Goal: Transaction & Acquisition: Register for event/course

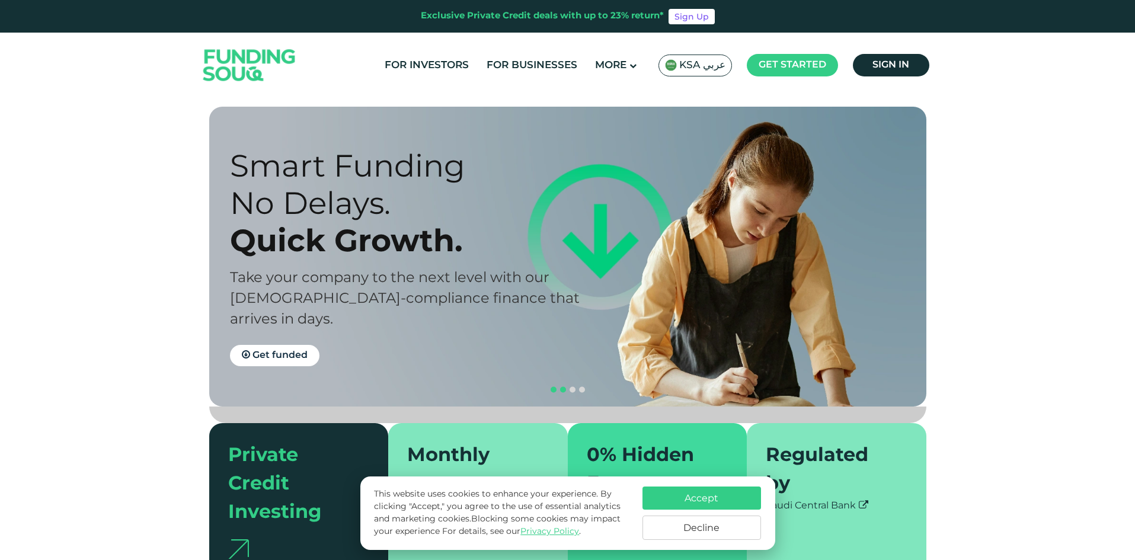
click at [553, 387] on span "navigation" at bounding box center [554, 390] width 6 height 6
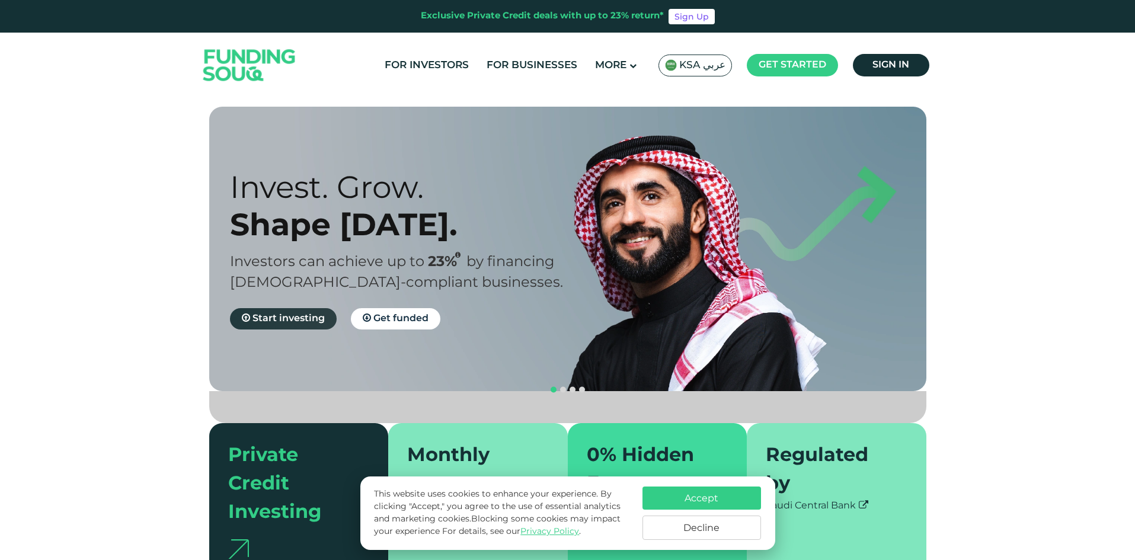
click at [269, 326] on link "Start investing" at bounding box center [283, 318] width 107 height 21
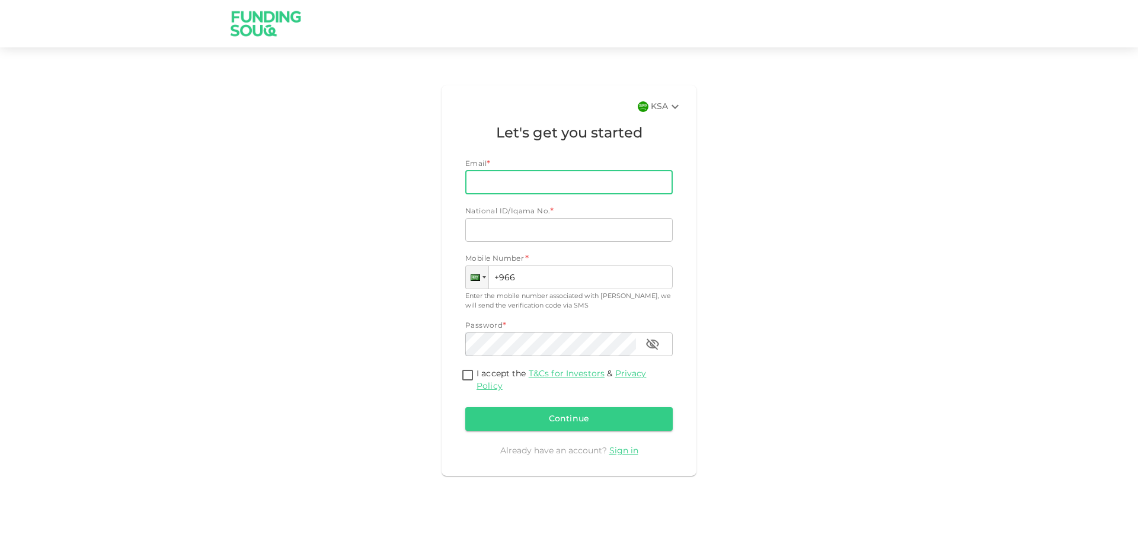
click at [545, 182] on input "Email" at bounding box center [562, 183] width 194 height 24
type input "mn931277@gmail.com"
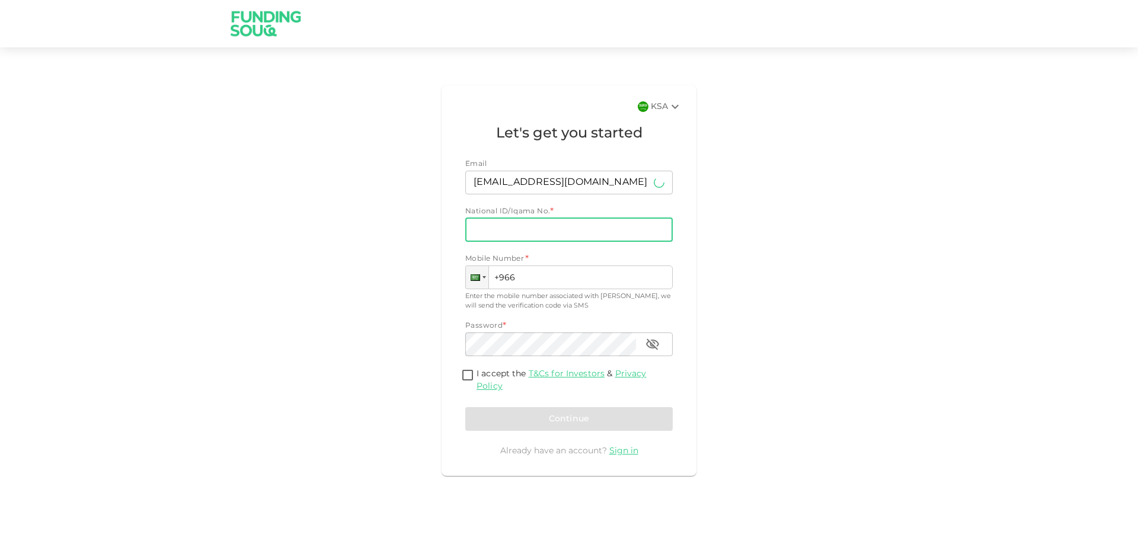
click at [551, 230] on input "National ID/Iqama No." at bounding box center [568, 230] width 207 height 24
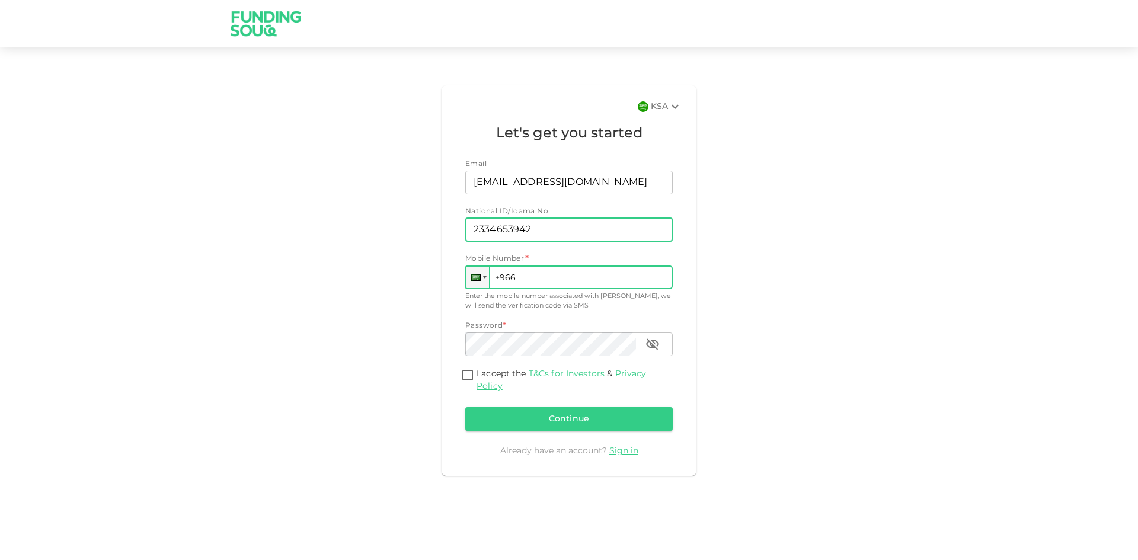
type input "2334653942"
click at [593, 271] on input "+966" at bounding box center [568, 278] width 207 height 24
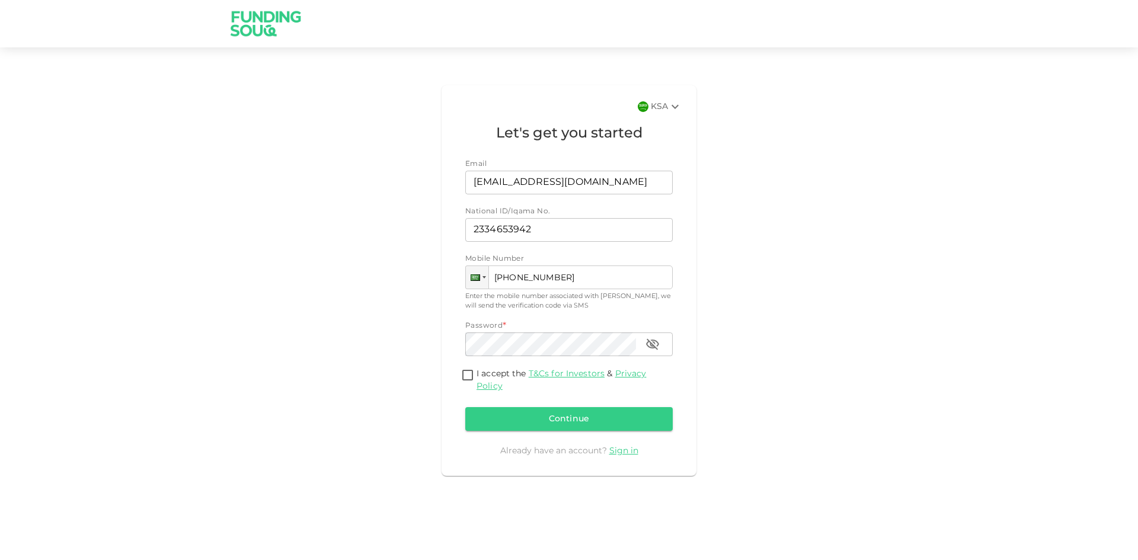
type input "+966 549 115 962"
click at [474, 379] on input "I accept the T&Cs for Investors & Privacy Policy" at bounding box center [468, 376] width 18 height 16
checkbox input "true"
click at [605, 424] on button "Continue" at bounding box center [568, 419] width 207 height 24
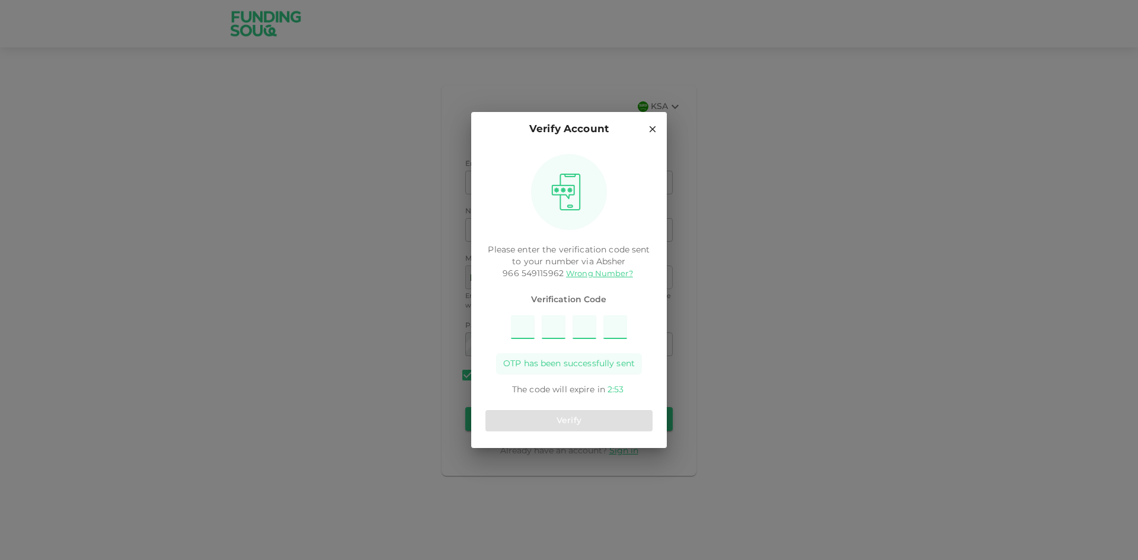
type input "6"
type input "8"
type input "7"
type input "1"
click at [613, 424] on button "Verify" at bounding box center [569, 420] width 167 height 21
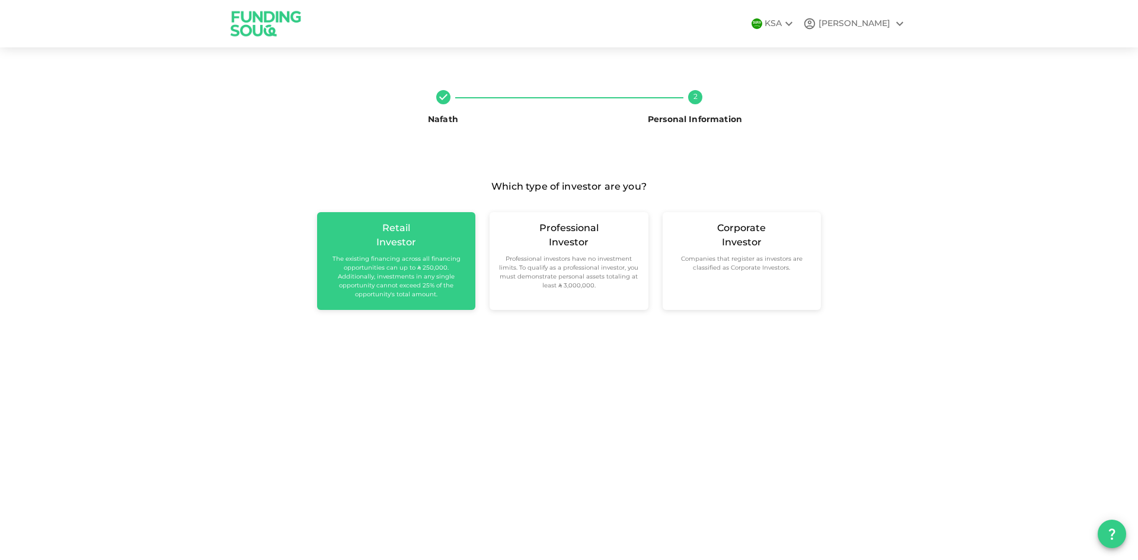
click at [423, 285] on small "The existing financing across all financing opportunities can up to ʢ 250,000. …" at bounding box center [396, 277] width 139 height 44
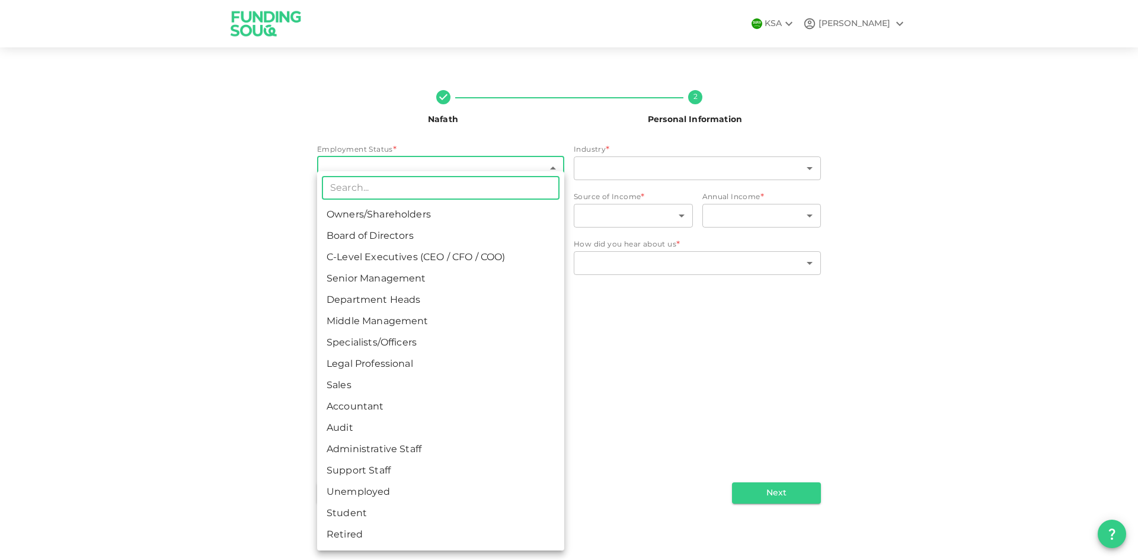
click at [519, 176] on body "KSA MOHAMMED Nafath 2 Personal Information Employment Status * ​ ​ Industry * ​…" at bounding box center [569, 280] width 1138 height 560
click at [400, 346] on li "Specialists/Officers" at bounding box center [440, 343] width 247 height 21
type input "7"
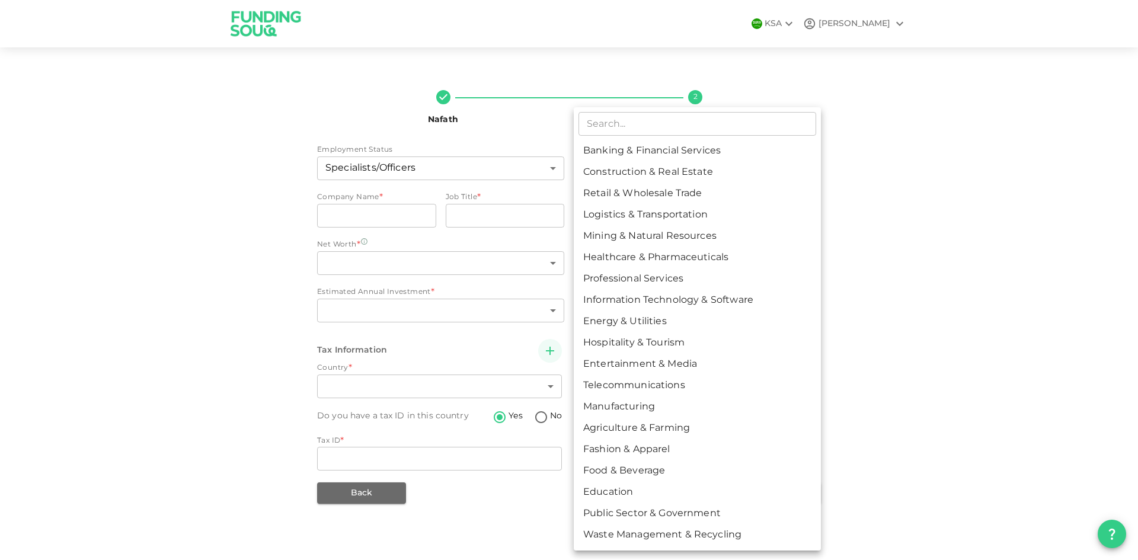
click at [665, 159] on body "KSA MOHAMMED Nafath 2 Personal Information Employment Status Specialists/Office…" at bounding box center [569, 280] width 1138 height 560
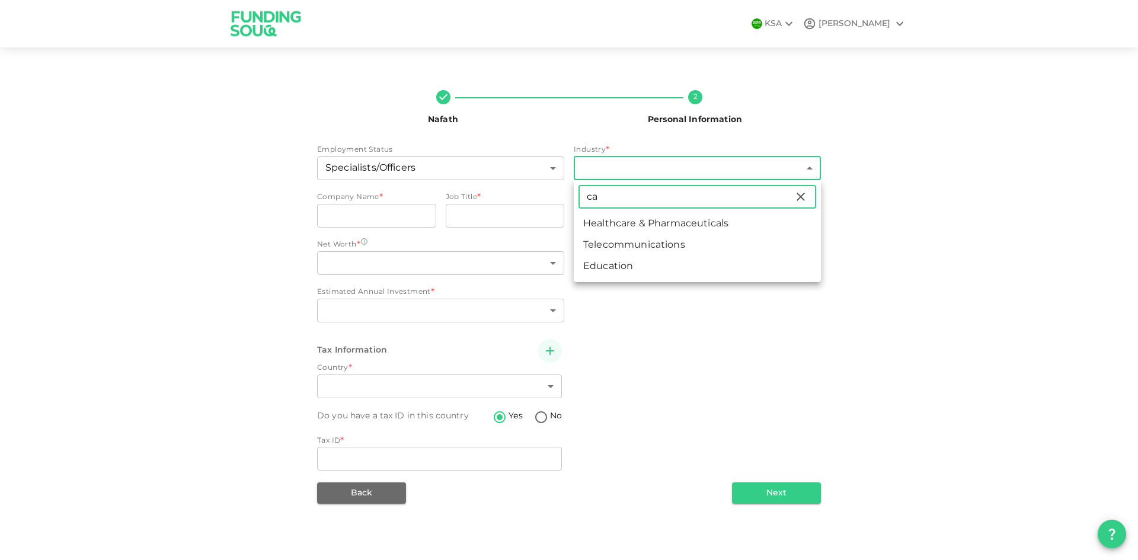
type input "c"
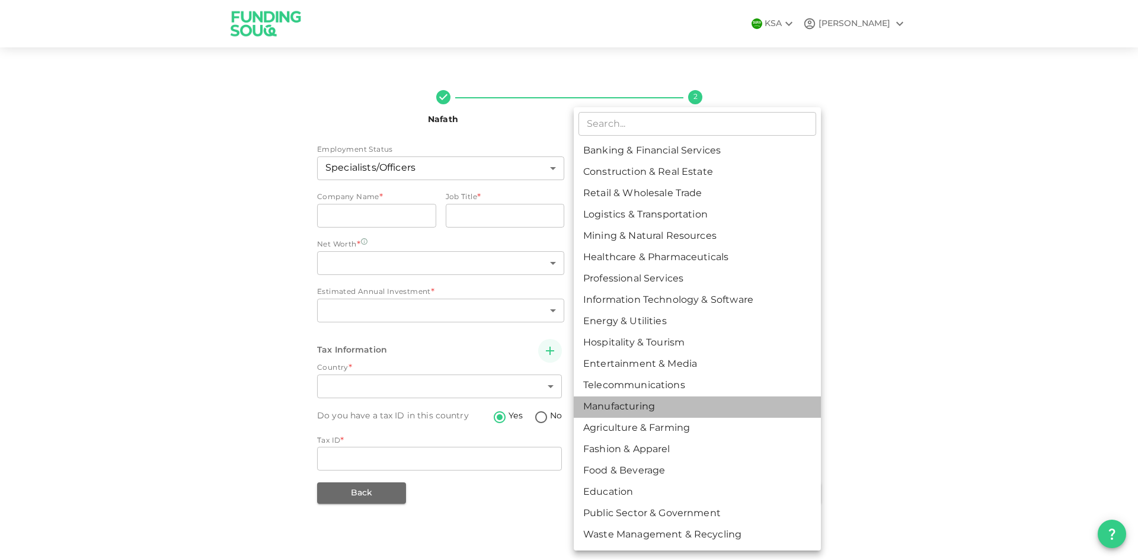
click at [690, 413] on li "Manufacturing" at bounding box center [697, 407] width 247 height 21
type input "13"
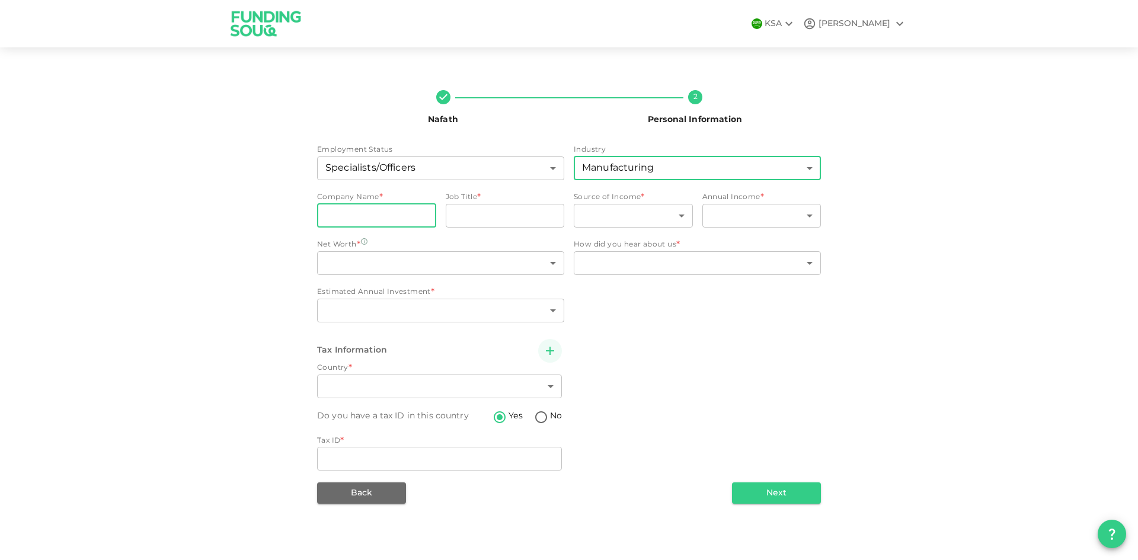
click at [404, 223] on input "companyName" at bounding box center [376, 216] width 119 height 24
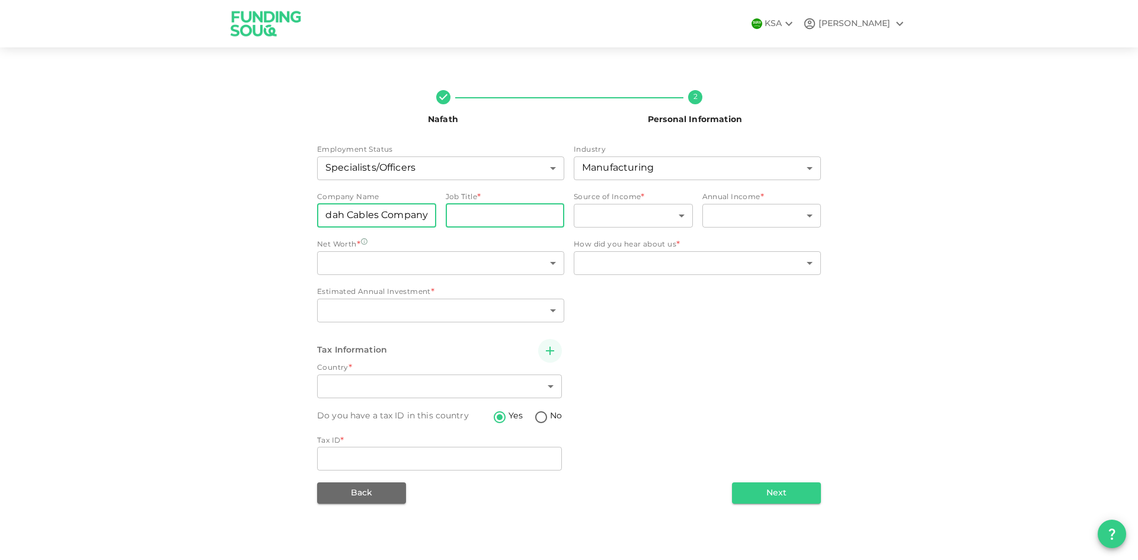
type input "Jeddah Cables Company"
click at [492, 213] on input "jobTitle" at bounding box center [505, 216] width 119 height 24
type input "L"
type input "IT support"
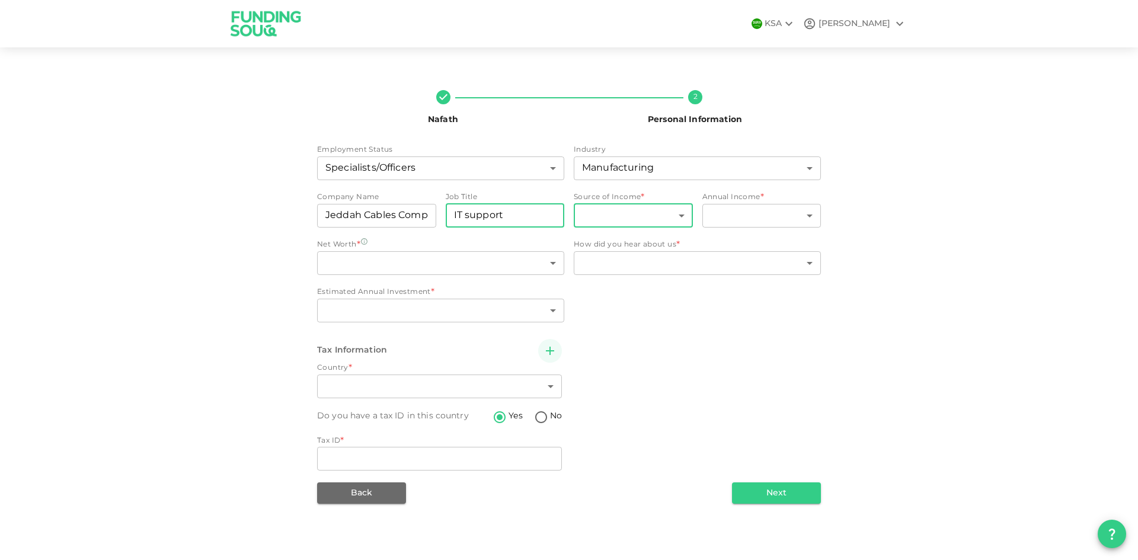
click at [678, 215] on body "KSA MOHAMMED Nafath 2 Personal Information Employment Status Specialists/Office…" at bounding box center [569, 280] width 1138 height 560
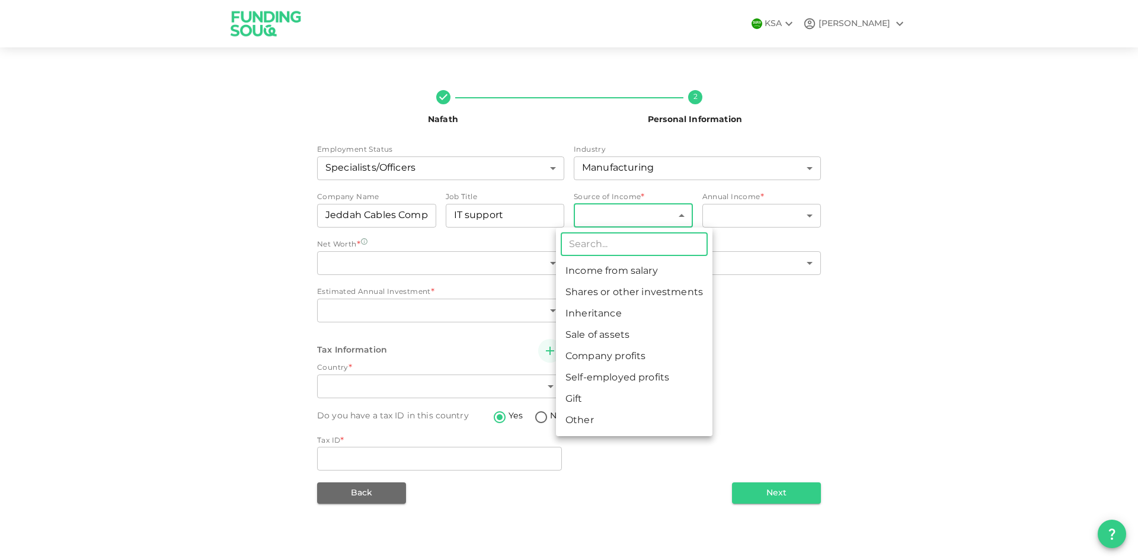
click at [606, 271] on li "Income from salary" at bounding box center [634, 271] width 157 height 21
type input "1"
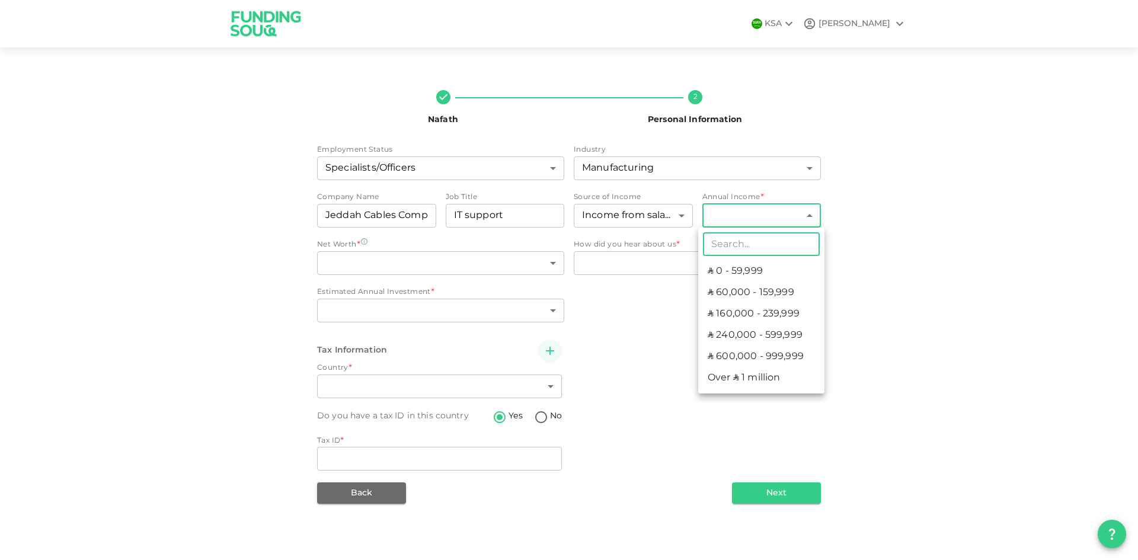
click at [742, 222] on body "KSA MOHAMMED Nafath 2 Personal Information Employment Status Specialists/Office…" at bounding box center [569, 280] width 1138 height 560
click at [753, 290] on li "ʢ 60,000 - 159,999" at bounding box center [761, 292] width 126 height 21
type input "2"
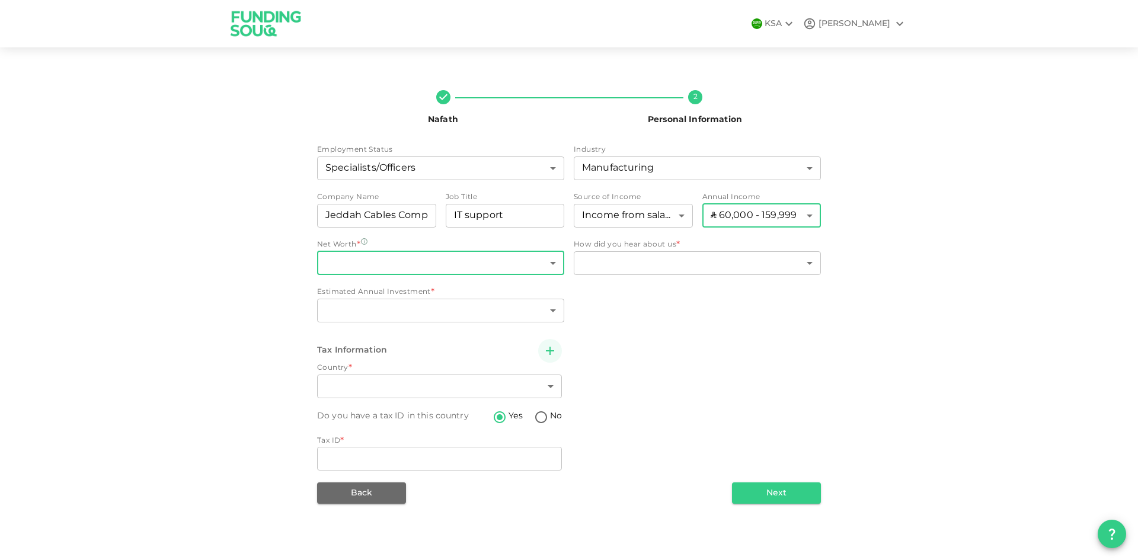
click at [443, 268] on body "KSA MOHAMMED Nafath 2 Personal Information Employment Status Specialists/Office…" at bounding box center [569, 280] width 1138 height 560
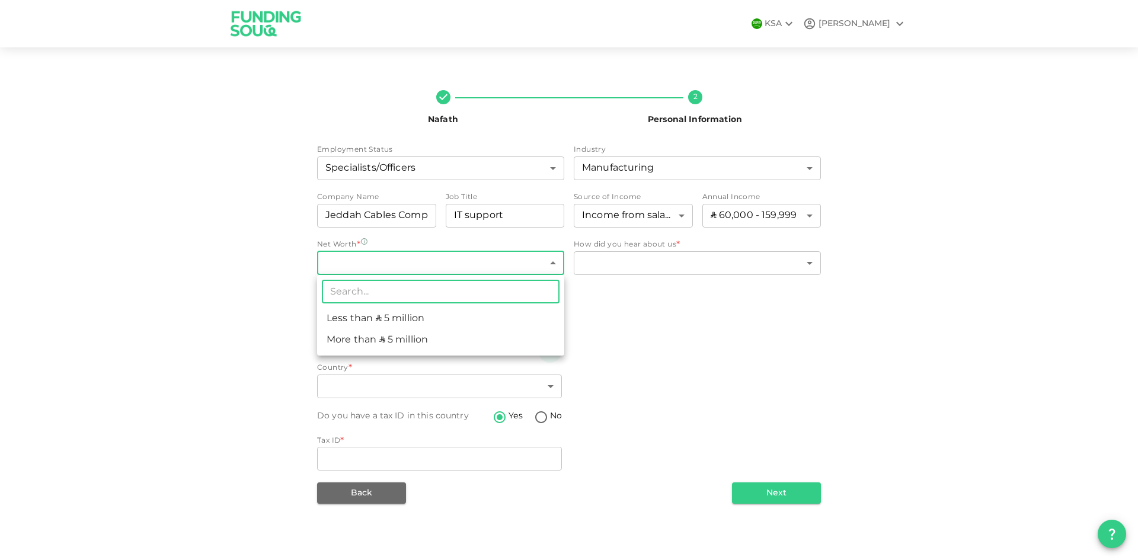
click at [438, 319] on li "Less than ʢ 5 million" at bounding box center [440, 318] width 247 height 21
type input "1"
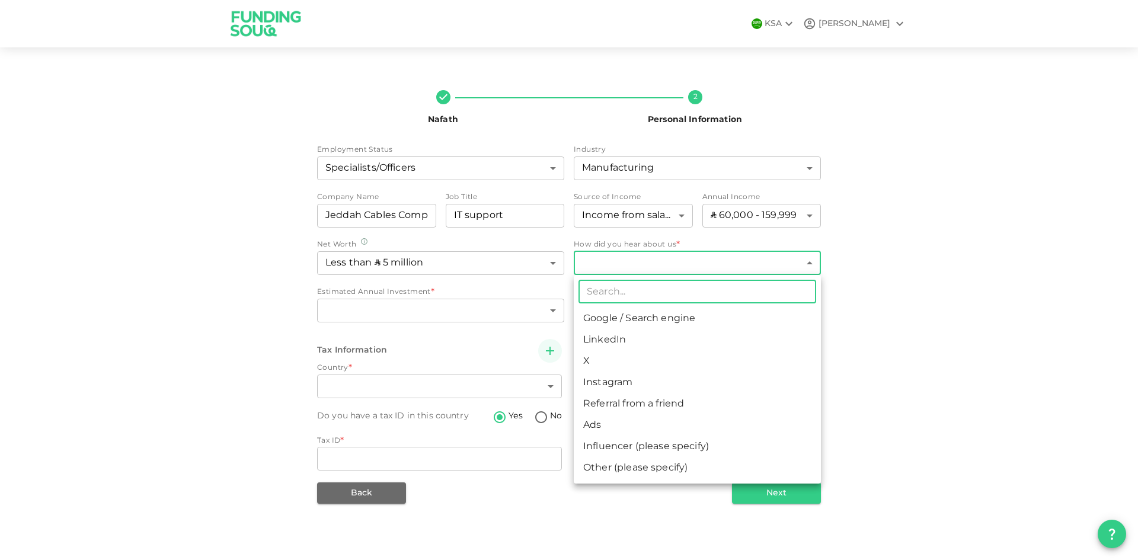
click at [647, 260] on body "KSA MOHAMMED Nafath 2 Personal Information Employment Status Specialists/Office…" at bounding box center [569, 280] width 1138 height 560
click at [654, 321] on li "Google / Search engine" at bounding box center [697, 318] width 247 height 21
type input "1"
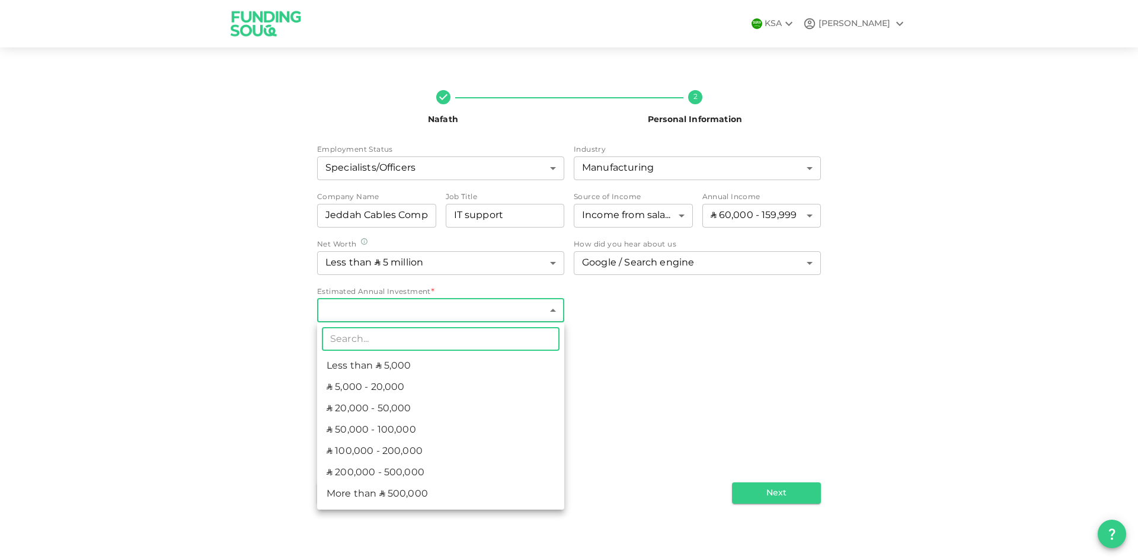
click at [486, 321] on body "KSA MOHAMMED Nafath 2 Personal Information Employment Status Specialists/Office…" at bounding box center [569, 280] width 1138 height 560
click at [398, 385] on li "ʢ 5,000 - 20,000" at bounding box center [440, 387] width 247 height 21
type input "2"
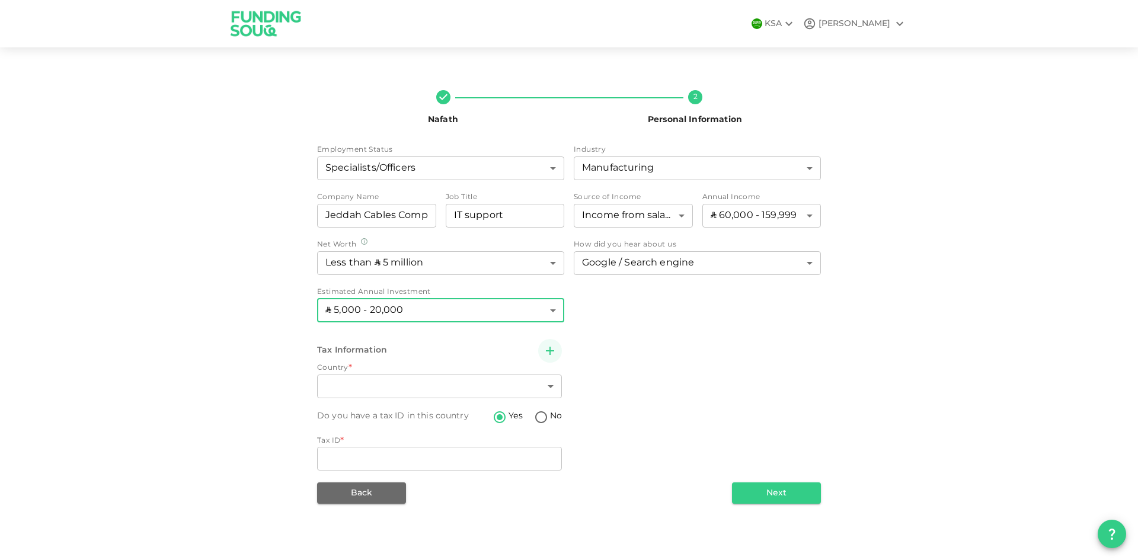
click at [221, 343] on div "Nafath 2 Personal Information Employment Status Specialists/Officers 7 ​ Indust…" at bounding box center [569, 292] width 1138 height 461
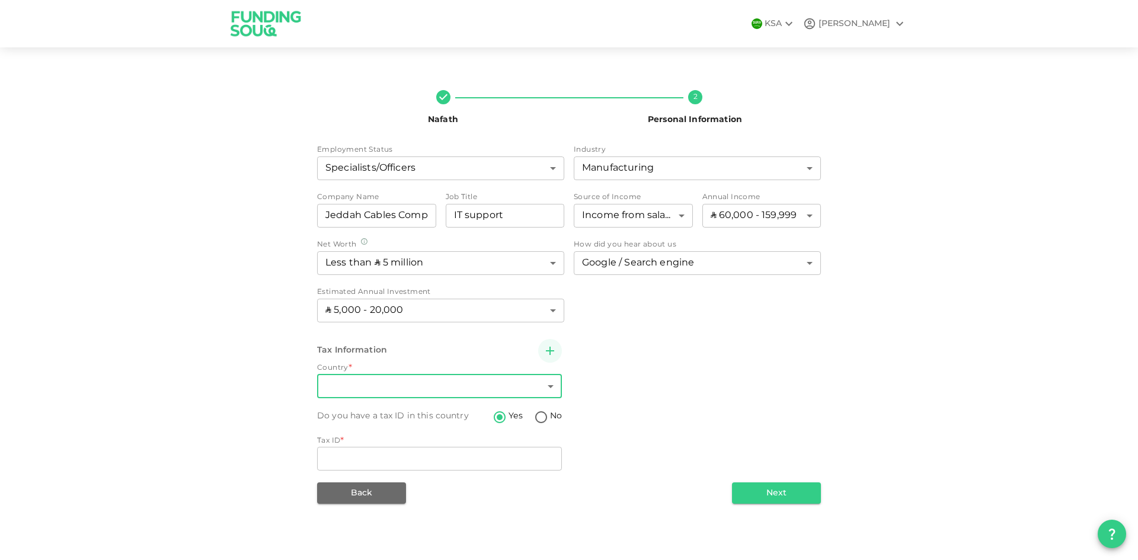
click at [455, 378] on body "KSA MOHAMMED Nafath 2 Personal Information Employment Status Specialists/Office…" at bounding box center [569, 280] width 1138 height 560
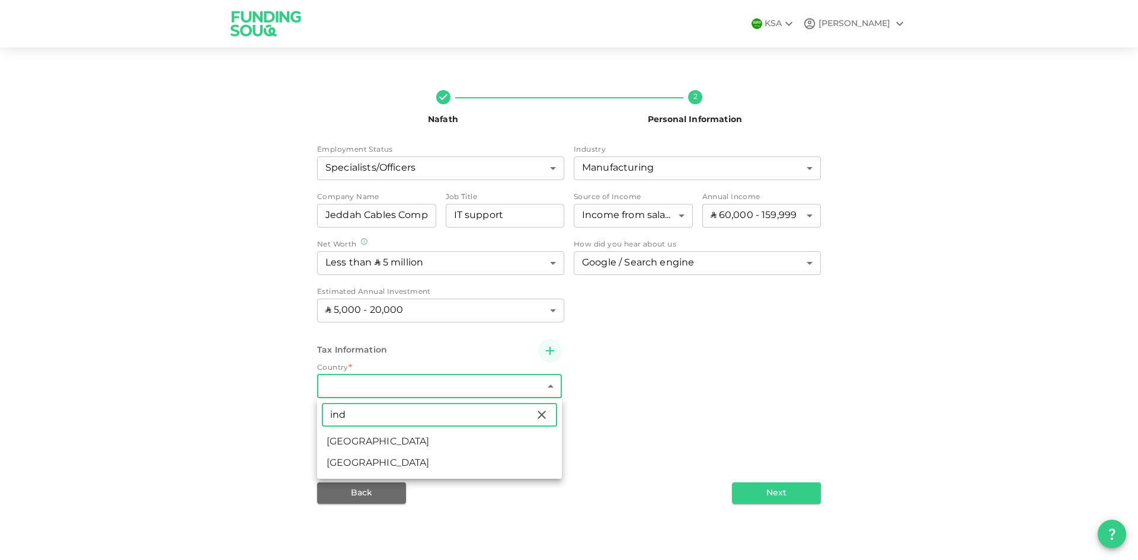
type input "ind"
click at [397, 444] on li "India" at bounding box center [439, 442] width 245 height 21
type input "88"
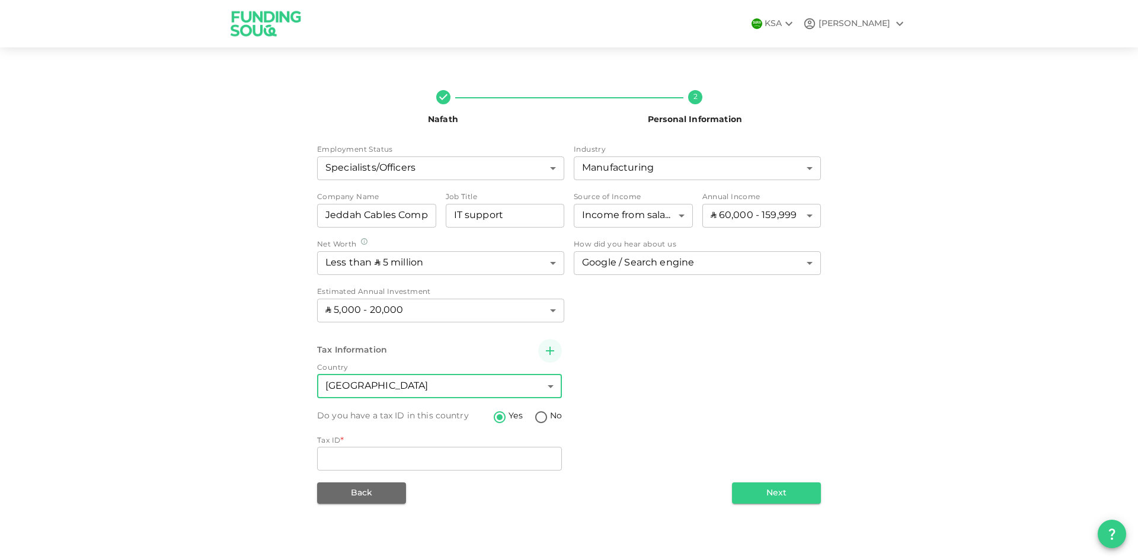
click at [700, 363] on div "Tax Information Country India 88 ​ Do you have a tax ID in this country Yes No …" at bounding box center [569, 406] width 504 height 135
click at [541, 420] on input "No" at bounding box center [541, 418] width 18 height 16
radio input "true"
click at [502, 419] on input "Yes" at bounding box center [500, 418] width 18 height 16
radio input "true"
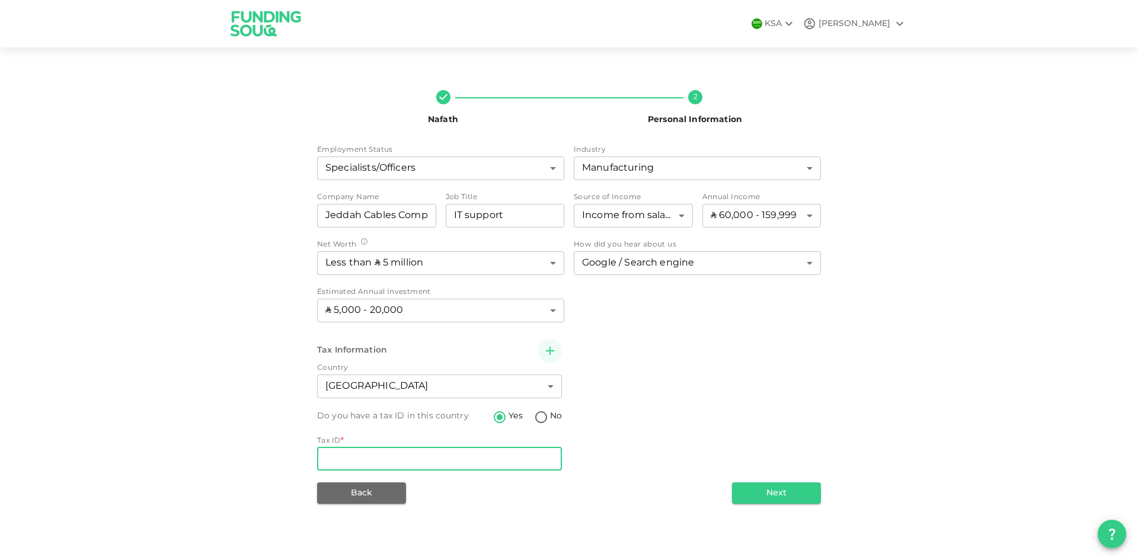
click at [432, 458] on input "Tax ID" at bounding box center [439, 459] width 245 height 24
click at [430, 454] on input "Tax ID" at bounding box center [439, 459] width 245 height 24
type input "BEDPM7278A"
click at [786, 498] on button "Next" at bounding box center [776, 493] width 89 height 21
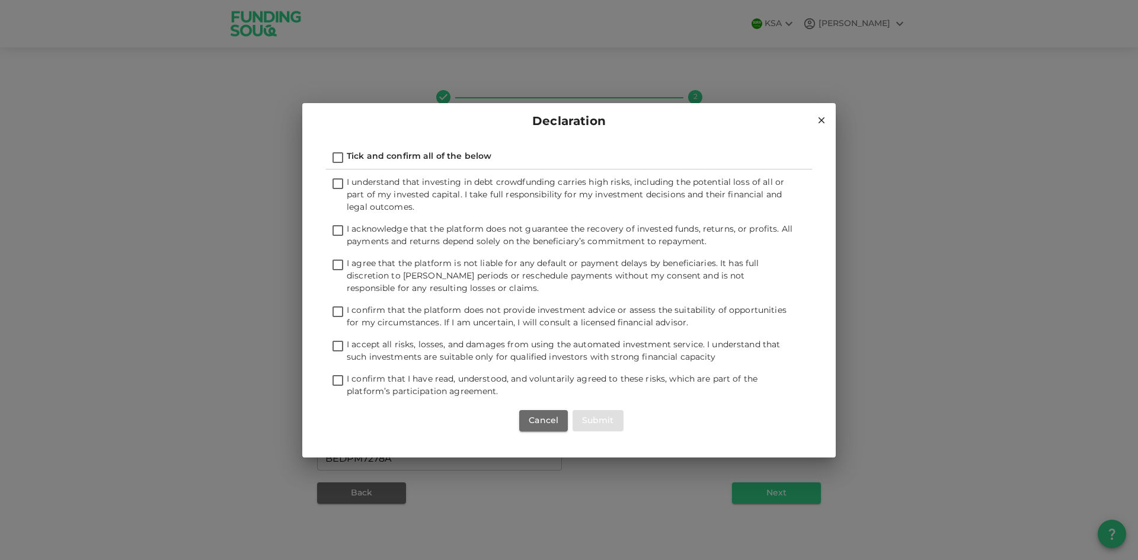
click at [339, 159] on input "Tick and confirm all of the below" at bounding box center [338, 159] width 18 height 16
checkbox input "true"
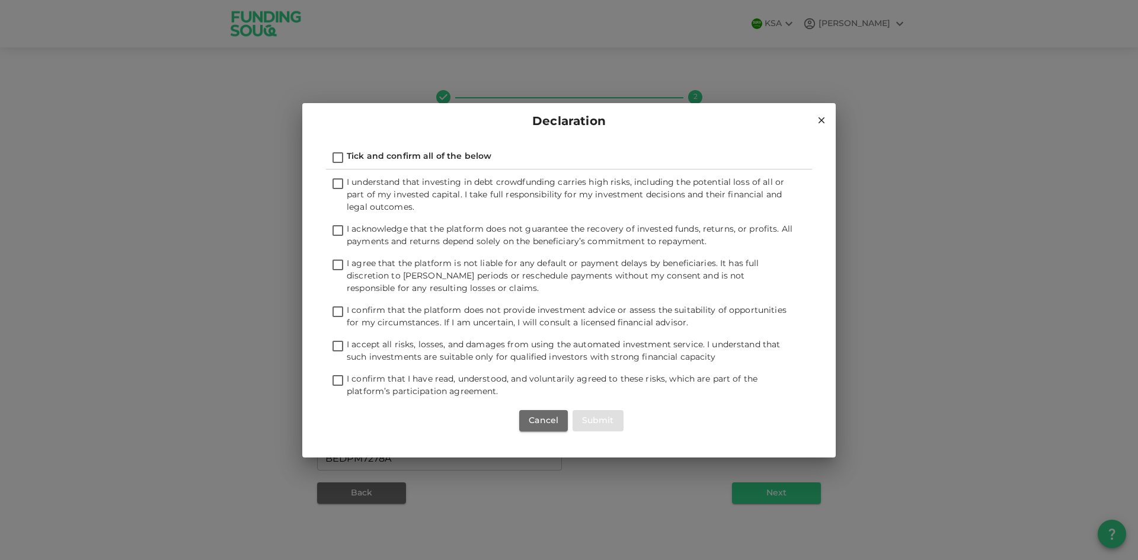
checkbox input "true"
click at [590, 420] on button "Submit" at bounding box center [598, 420] width 51 height 21
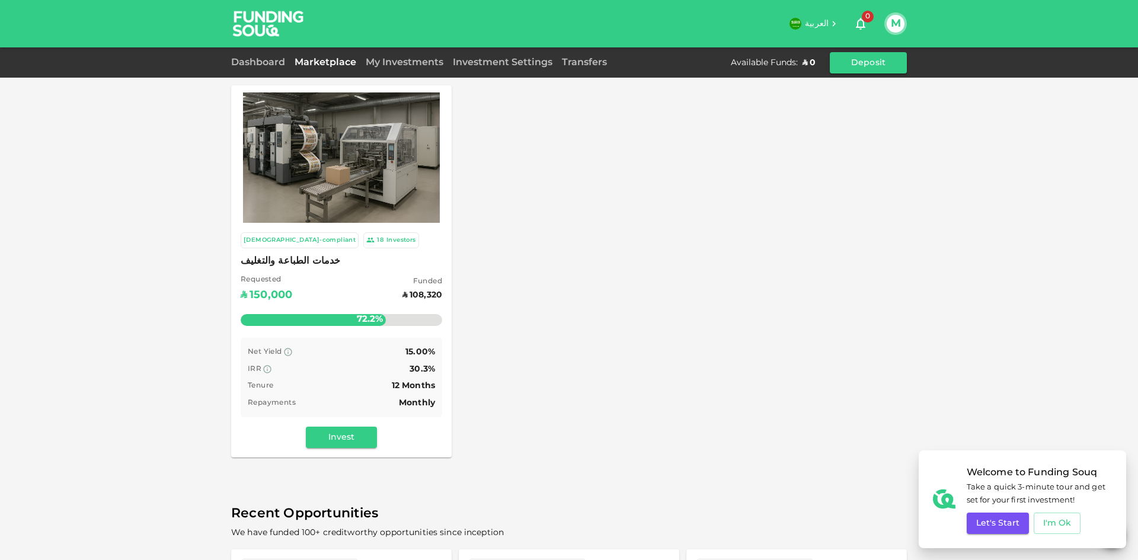
click at [309, 85] on div at bounding box center [341, 154] width 221 height 138
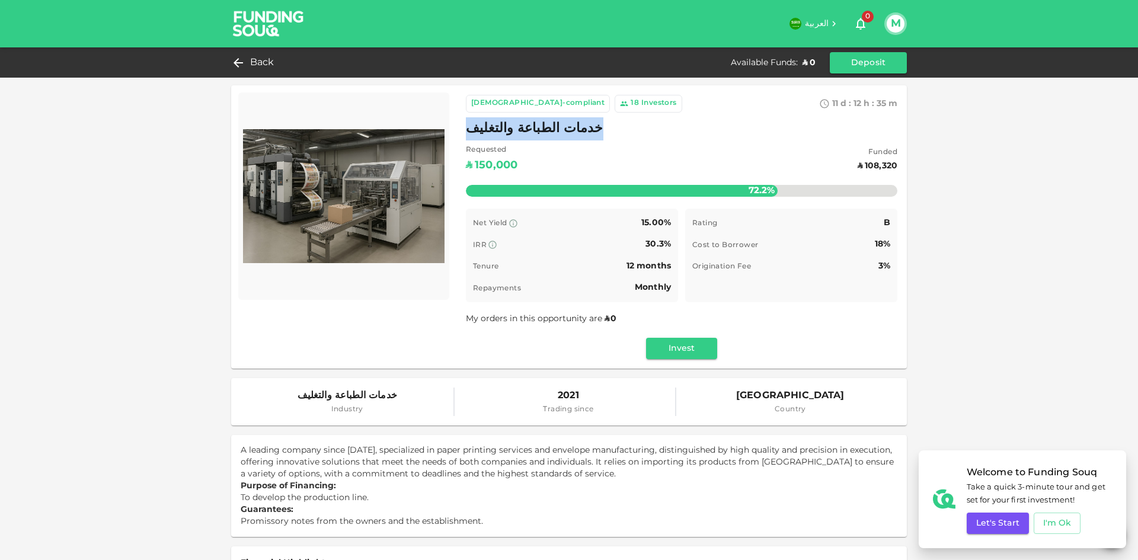
drag, startPoint x: 567, startPoint y: 129, endPoint x: 465, endPoint y: 132, distance: 102.0
click at [466, 132] on div "خدمات الطباعة والتغليف" at bounding box center [682, 128] width 432 height 23
copy span "خدمات الطباعة والتغليف"
click at [240, 62] on icon at bounding box center [235, 62] width 9 height 9
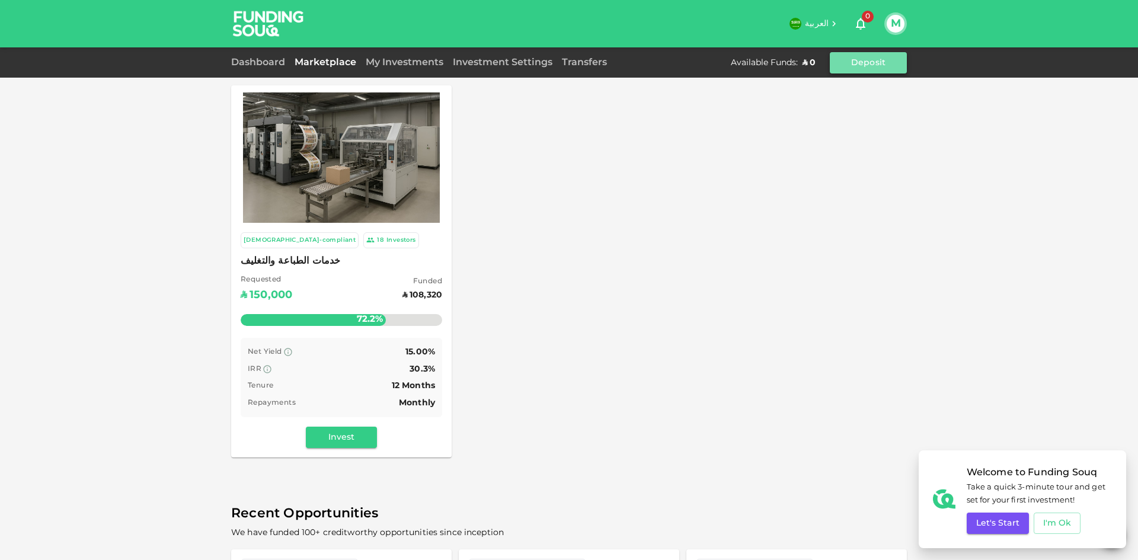
click at [868, 58] on button "Deposit" at bounding box center [868, 62] width 77 height 21
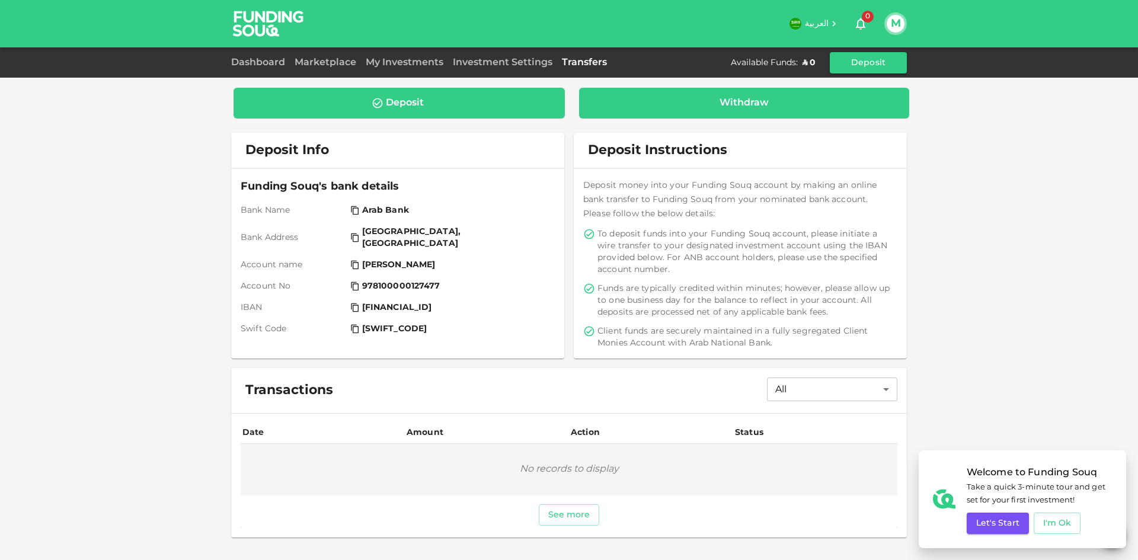
click at [746, 97] on div "Withdraw" at bounding box center [744, 103] width 49 height 12
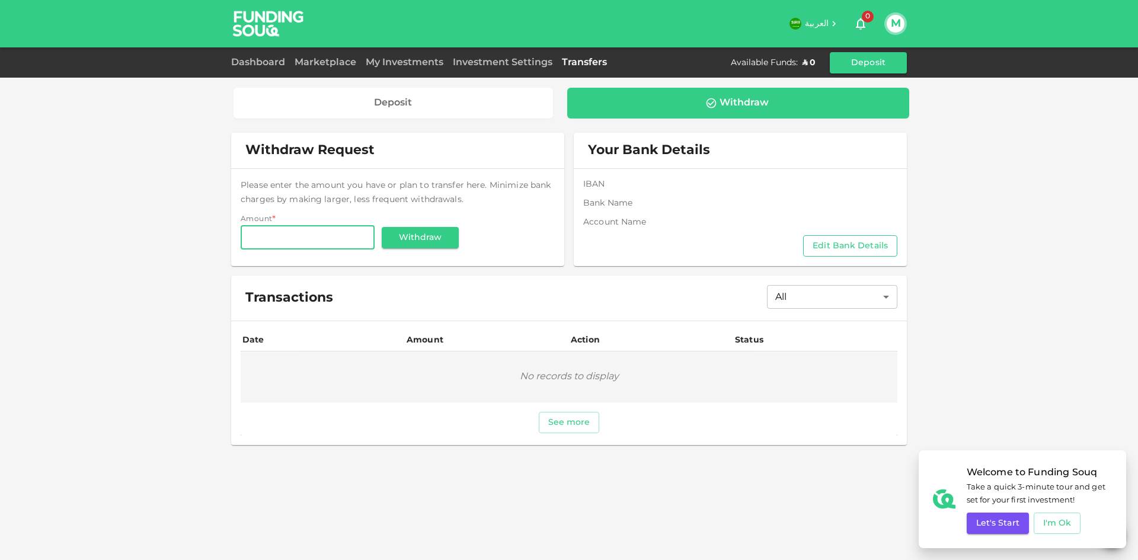
click at [847, 251] on button "Edit Bank Details" at bounding box center [850, 245] width 94 height 21
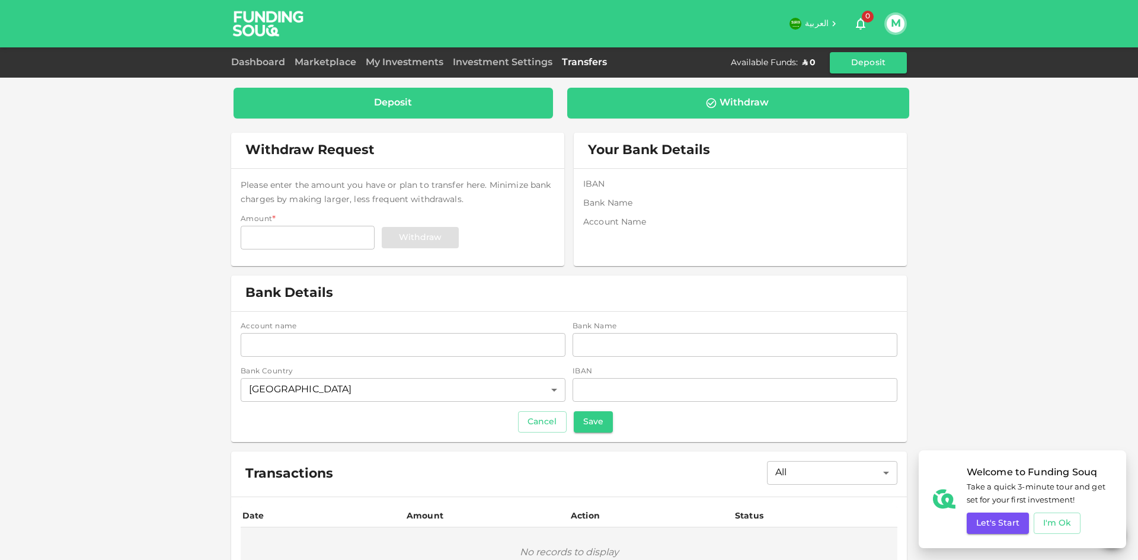
click at [360, 101] on div "Deposit" at bounding box center [393, 103] width 301 height 12
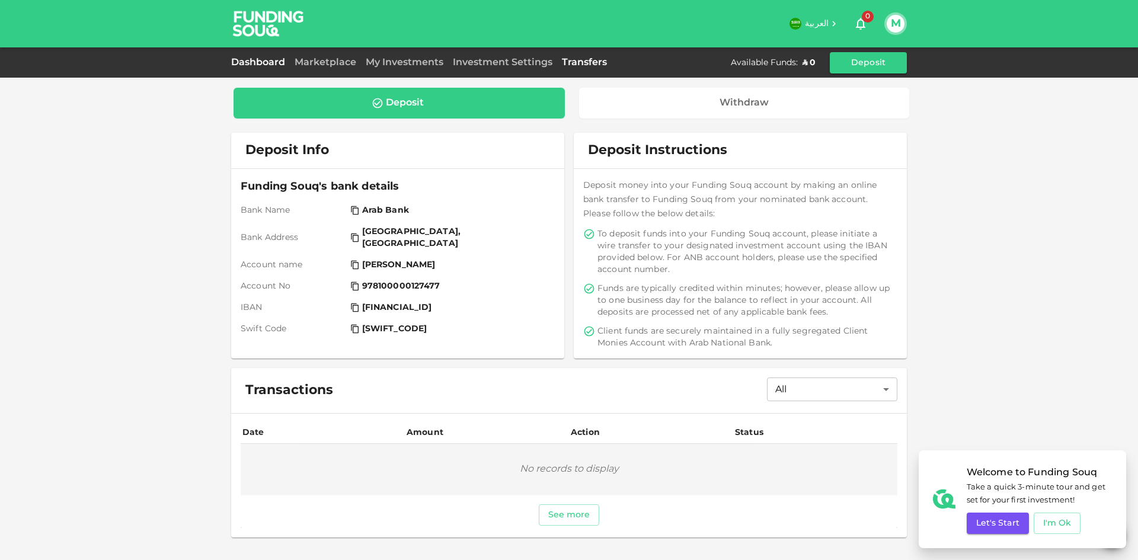
click at [262, 60] on link "Dashboard" at bounding box center [260, 62] width 59 height 9
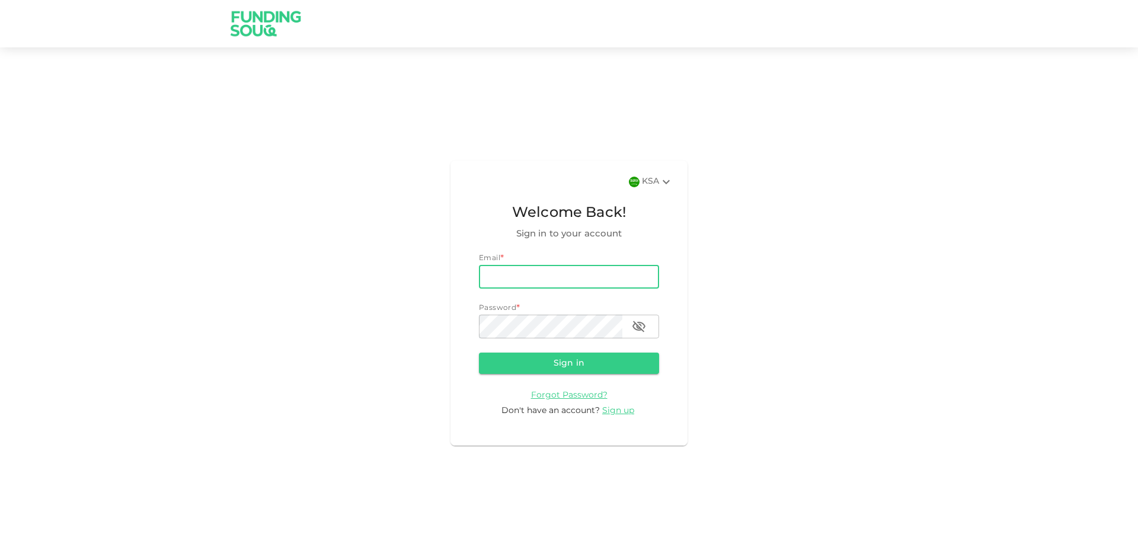
click at [541, 278] on input "email" at bounding box center [569, 277] width 180 height 24
type input "mn931277@gmail.com"
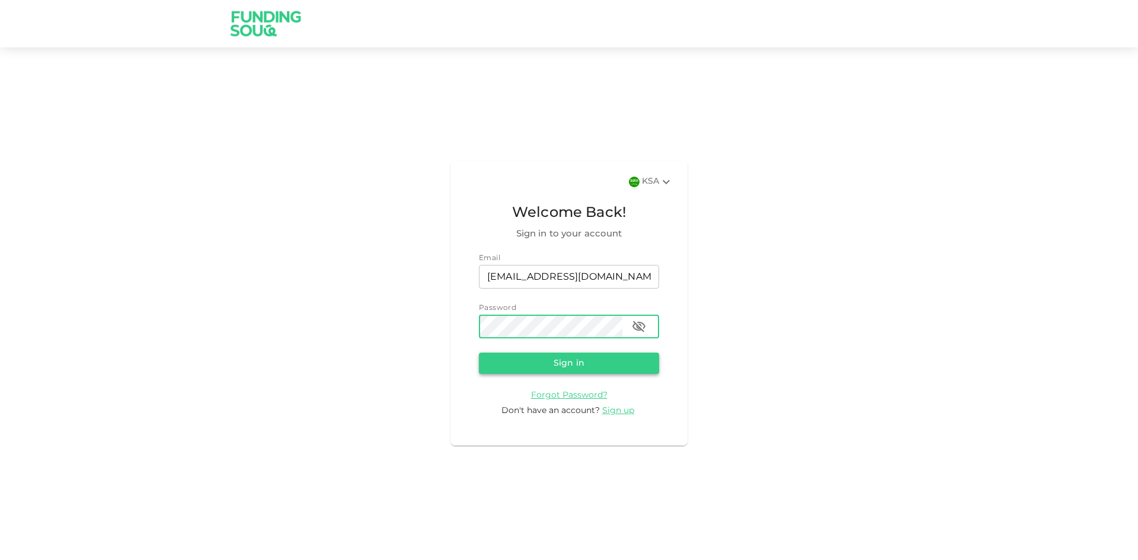
click at [559, 370] on button "Sign in" at bounding box center [569, 363] width 180 height 21
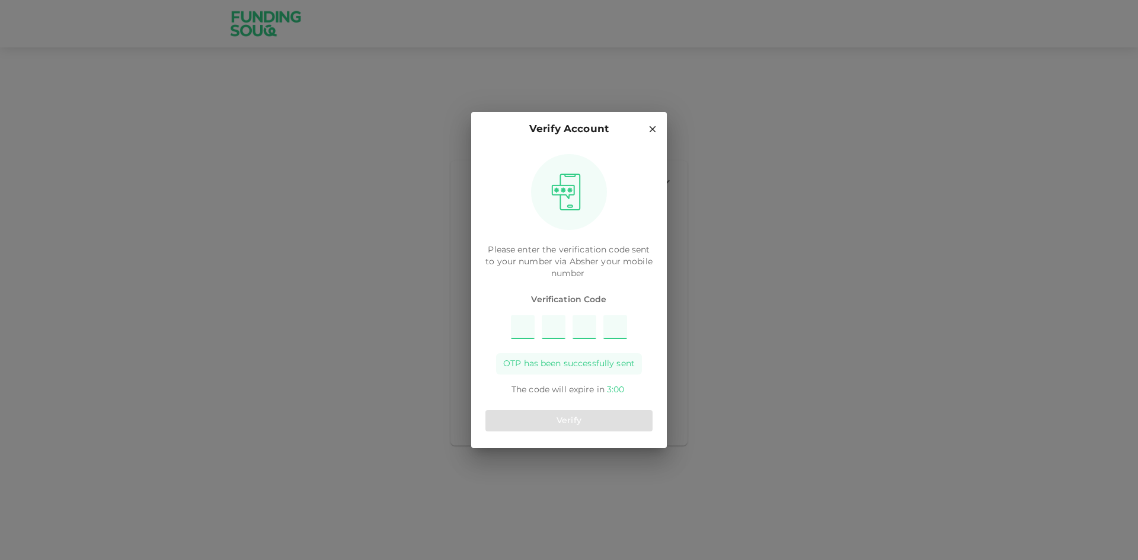
click at [523, 331] on input "Please enter OTP character 1" at bounding box center [523, 327] width 24 height 24
type input "7"
type input "8"
type input "3"
type input "9"
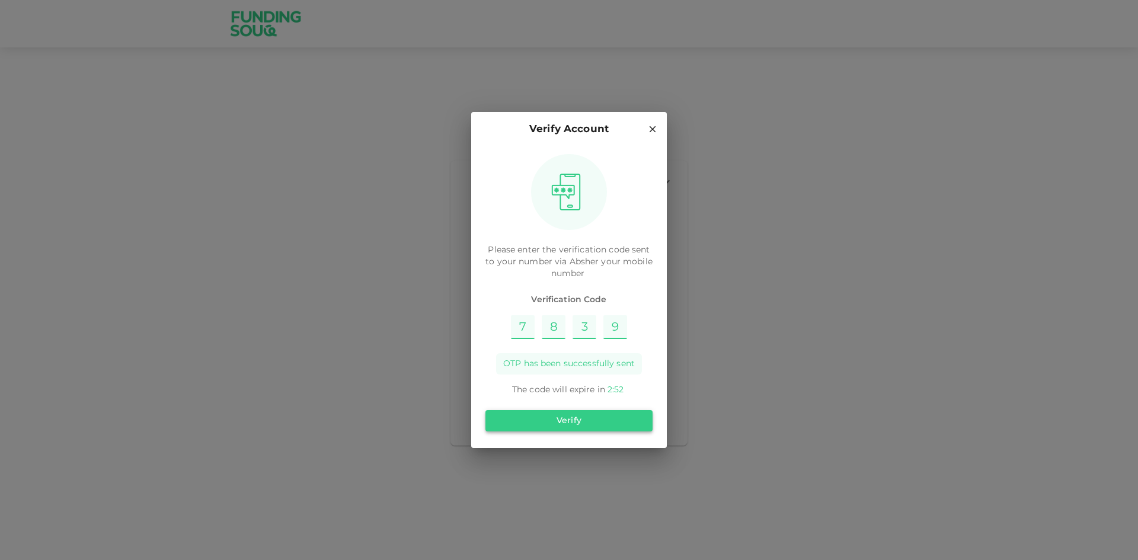
click at [614, 422] on button "Verify" at bounding box center [569, 420] width 167 height 21
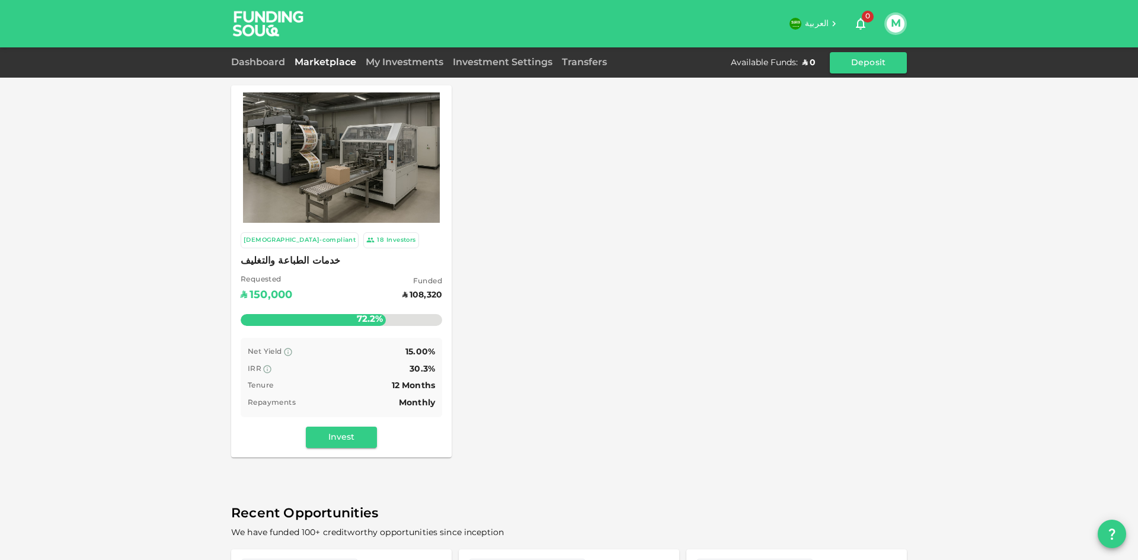
click at [272, 67] on div "Dashboard" at bounding box center [260, 63] width 59 height 14
click at [270, 64] on link "Dashboard" at bounding box center [260, 62] width 59 height 9
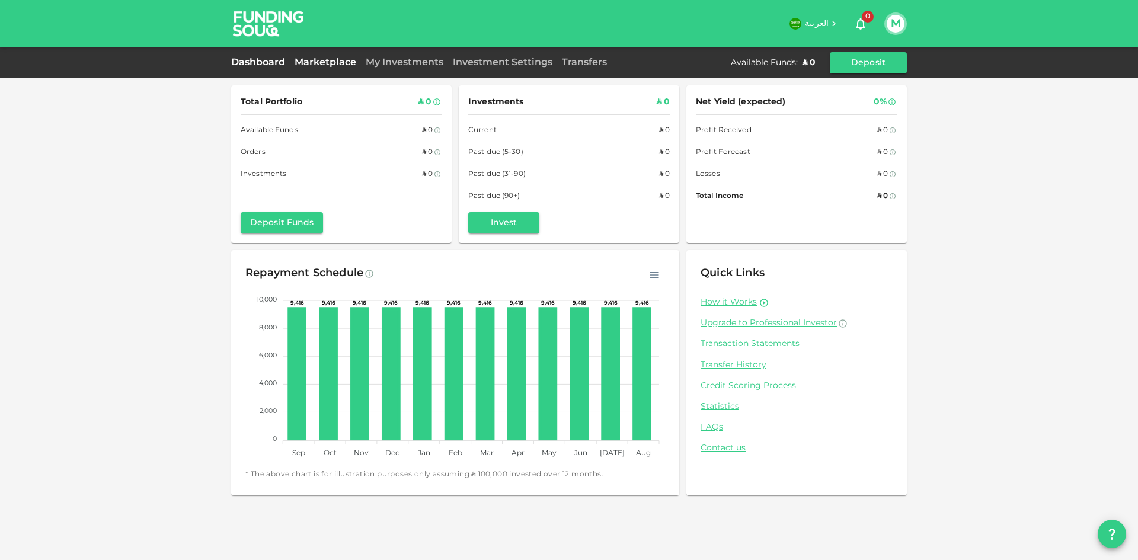
click at [320, 63] on link "Marketplace" at bounding box center [325, 62] width 71 height 9
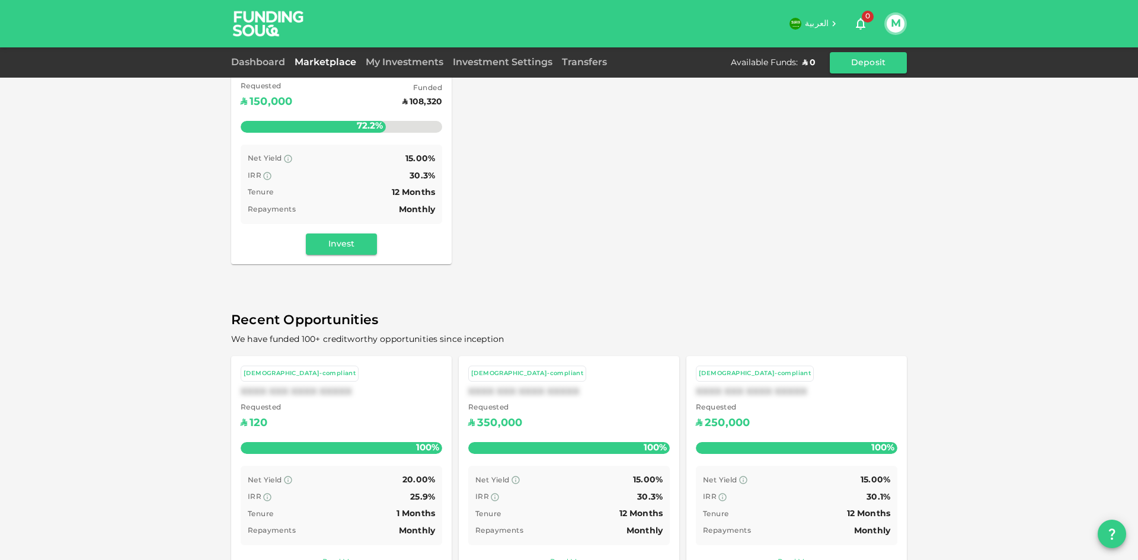
scroll to position [228, 0]
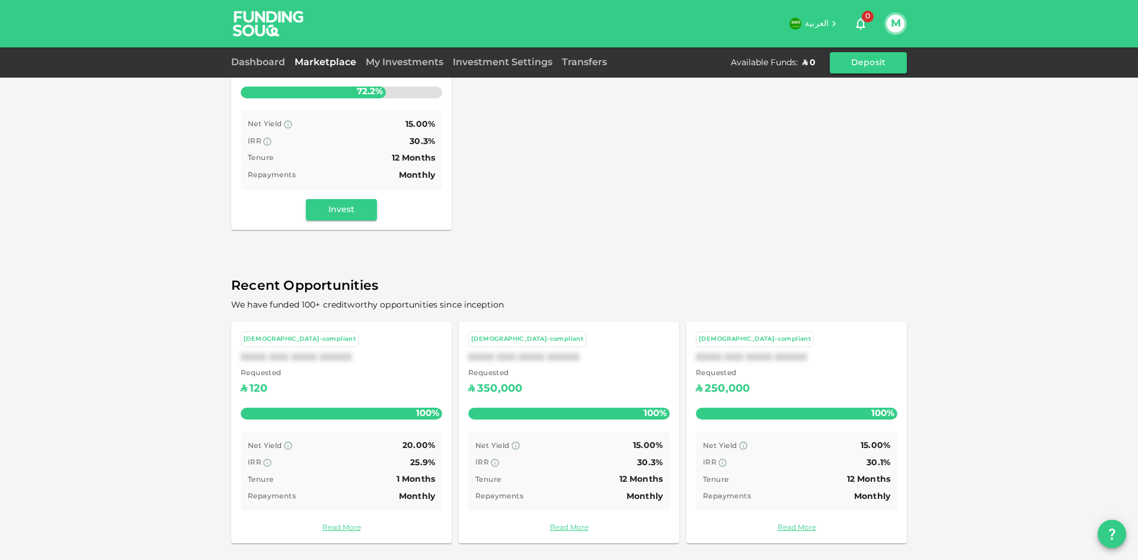
click at [592, 373] on div "Requested ʢ 350,000" at bounding box center [569, 383] width 202 height 30
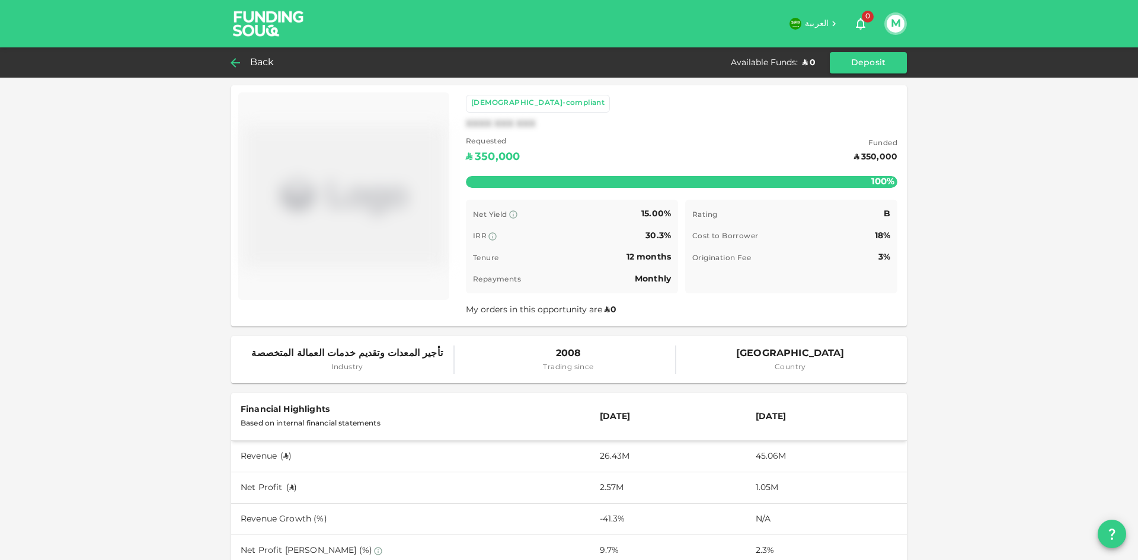
click at [241, 59] on icon at bounding box center [235, 63] width 14 height 14
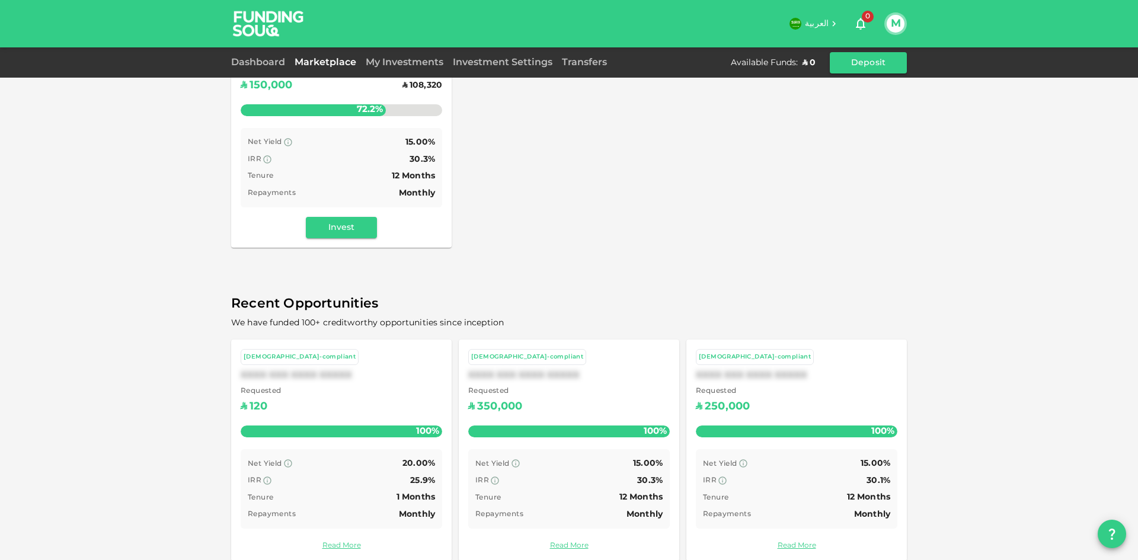
scroll to position [228, 0]
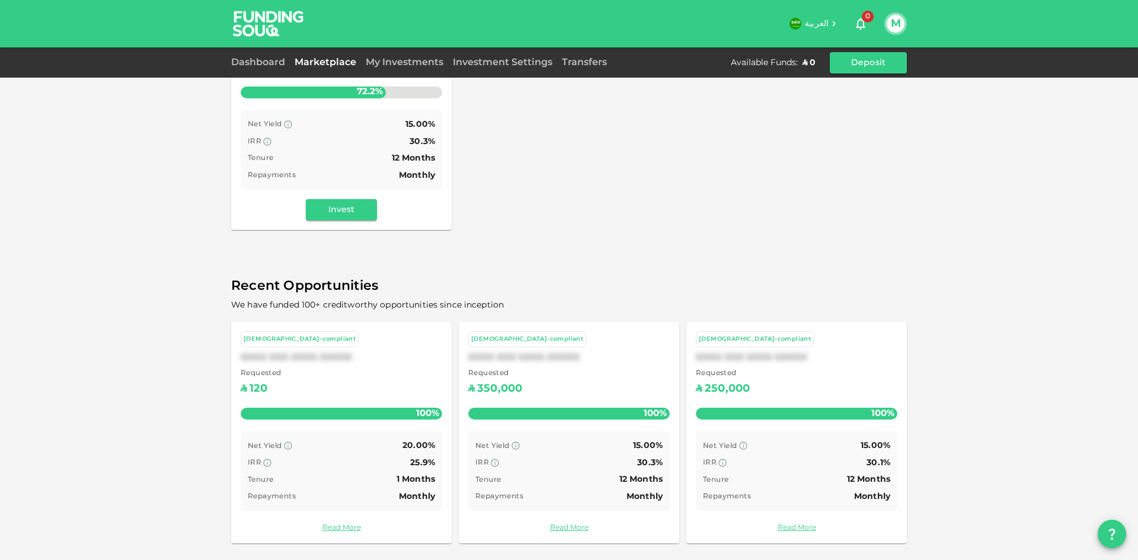
click at [790, 381] on div "Requested ʢ 250,000" at bounding box center [797, 383] width 202 height 30
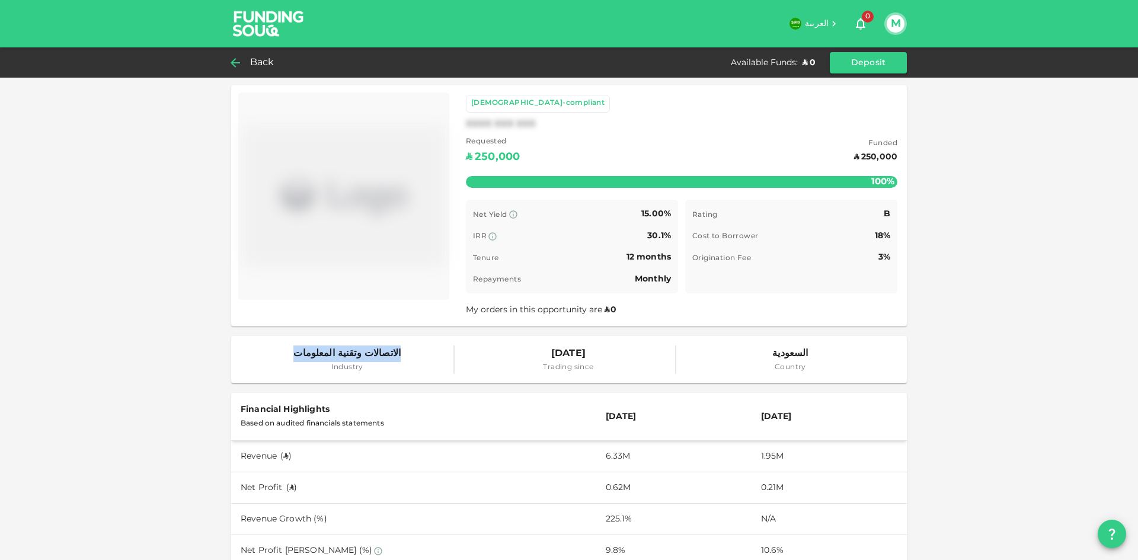
drag, startPoint x: 384, startPoint y: 357, endPoint x: 302, endPoint y: 356, distance: 82.4
click at [302, 356] on span "الاتصالات وتقنية المعلومات" at bounding box center [346, 354] width 107 height 17
copy span "الاتصالات وتقنية المعلومات"
click at [237, 63] on icon at bounding box center [235, 63] width 14 height 14
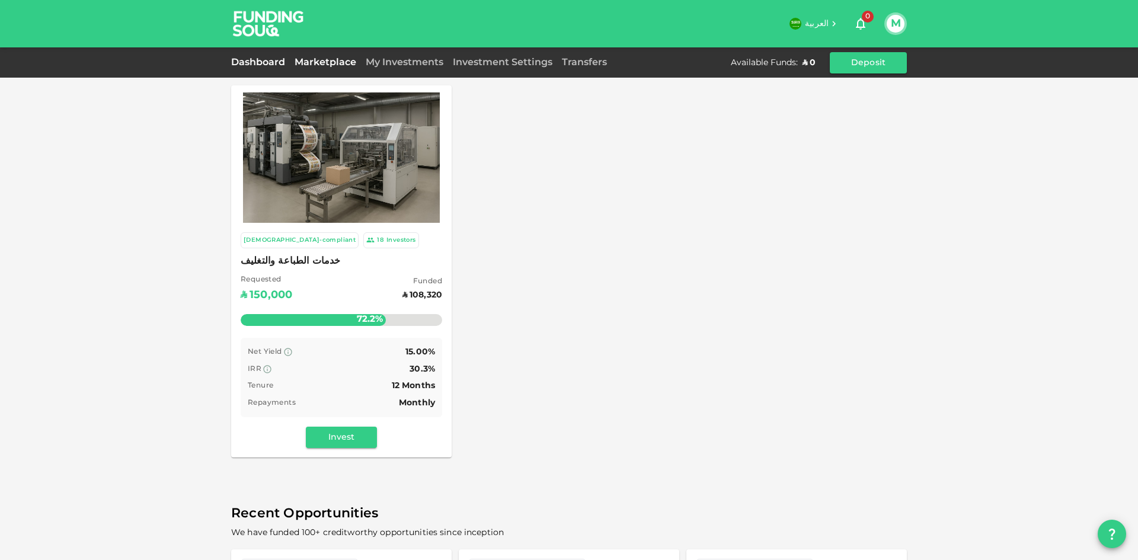
click at [272, 63] on link "Dashboard" at bounding box center [260, 62] width 59 height 9
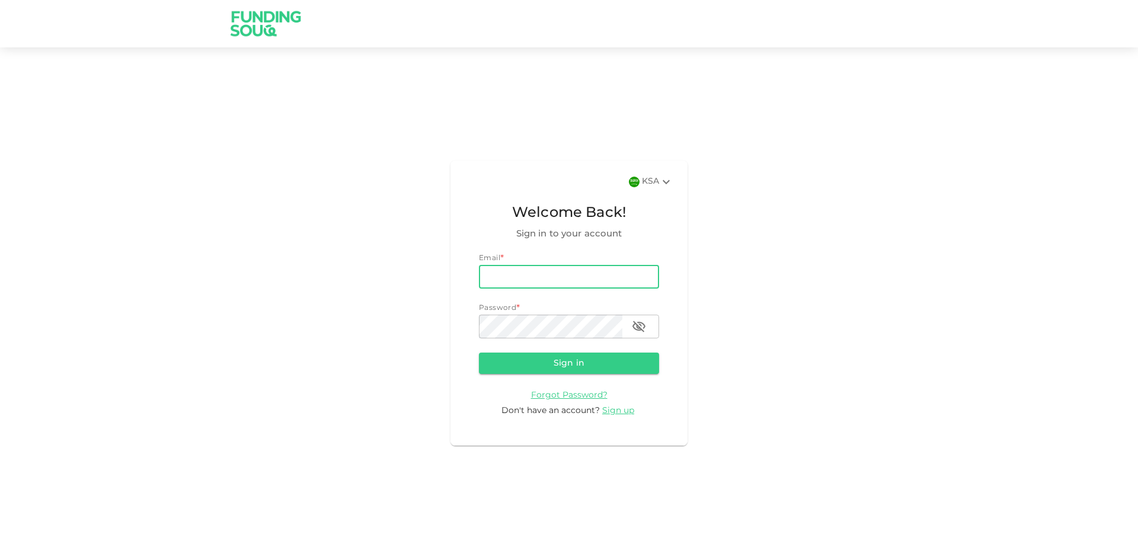
click at [599, 276] on input "email" at bounding box center [569, 277] width 180 height 24
type input "mn931277@gmail.com"
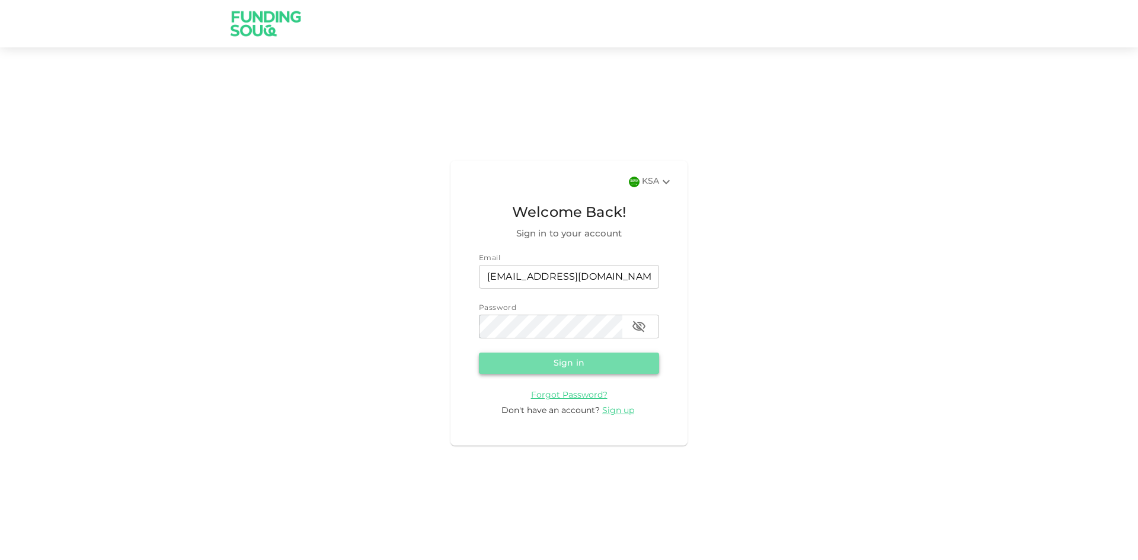
click at [587, 356] on button "Sign in" at bounding box center [569, 363] width 180 height 21
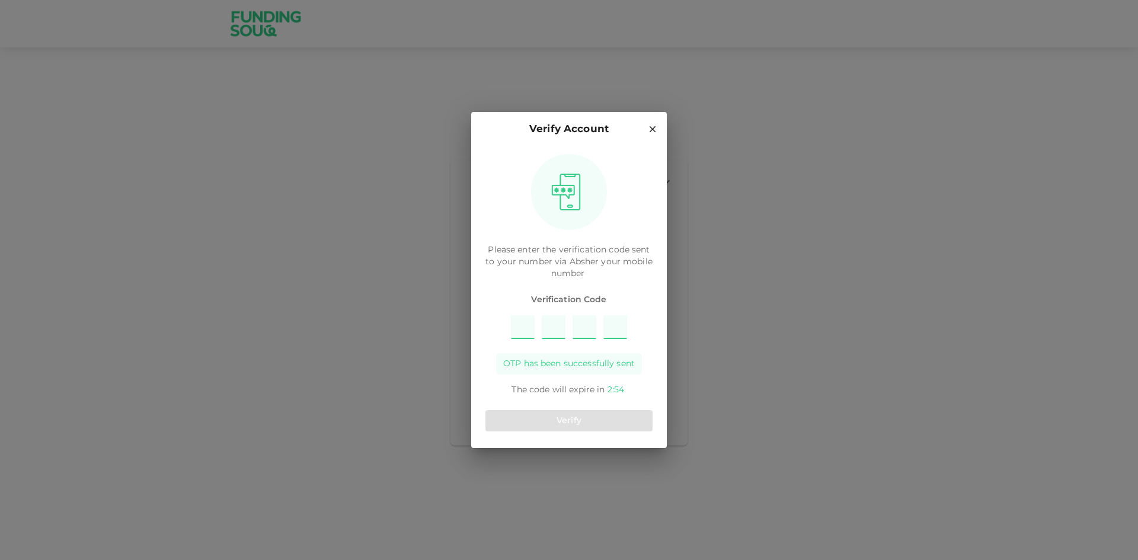
type input "2"
type input "8"
type input "4"
type input "9"
click at [617, 419] on button "Verify" at bounding box center [569, 420] width 167 height 21
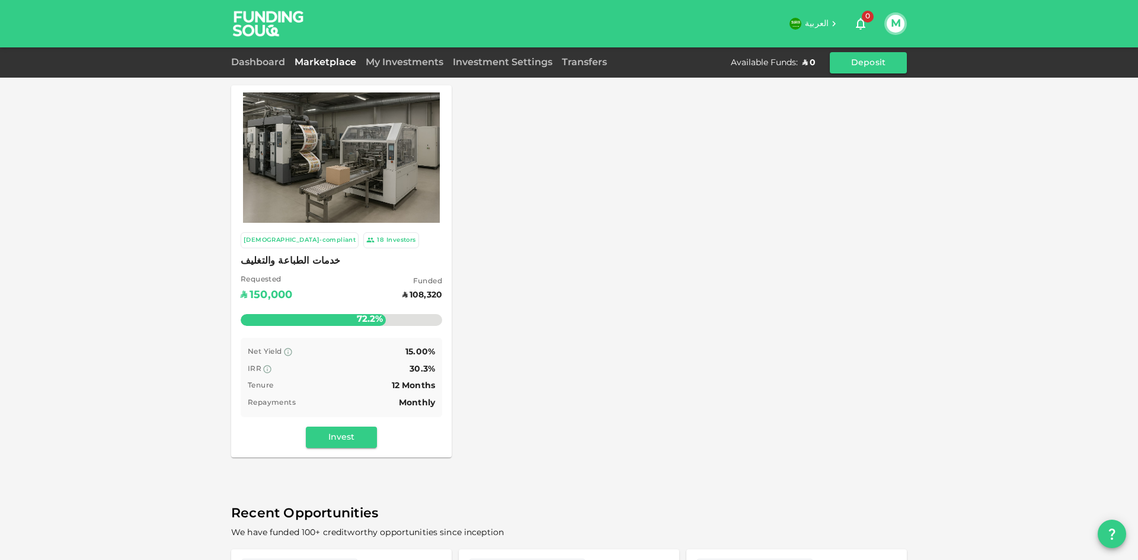
click at [366, 245] on div "18 Investors" at bounding box center [390, 240] width 49 height 10
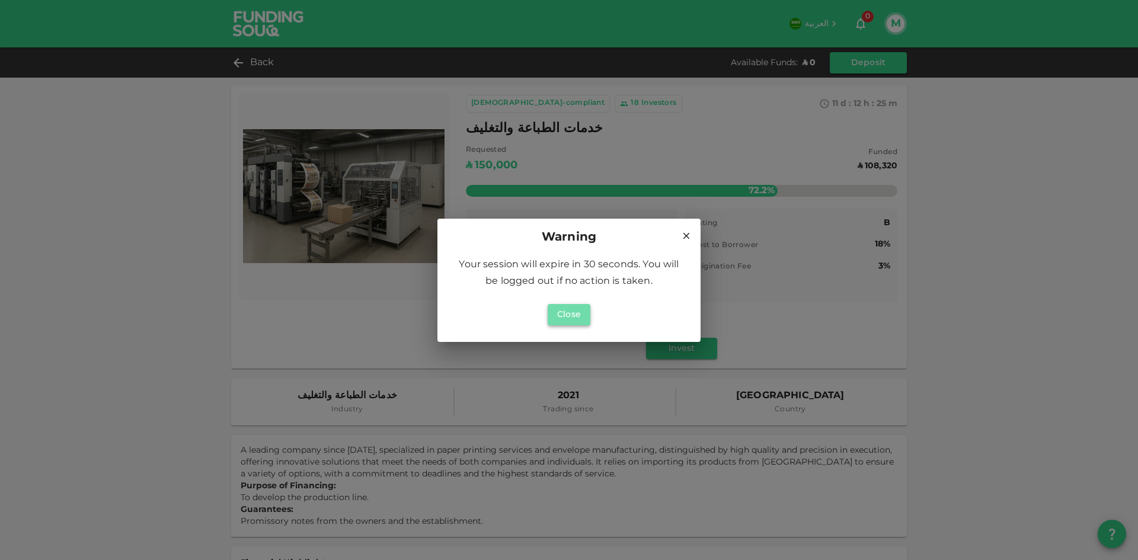
click at [580, 321] on button "Close" at bounding box center [569, 314] width 43 height 21
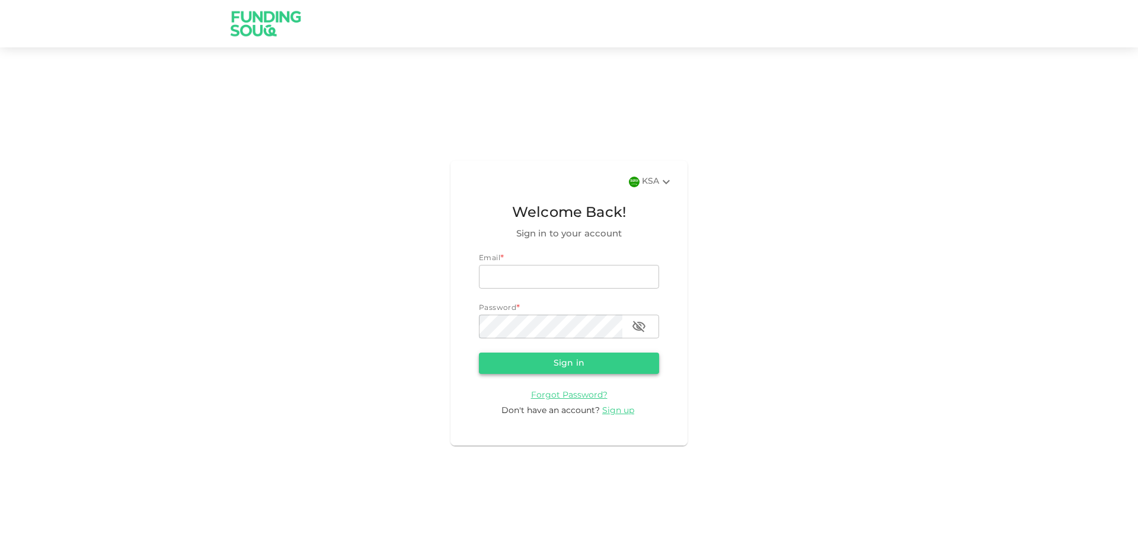
type input "[EMAIL_ADDRESS][DOMAIN_NAME]"
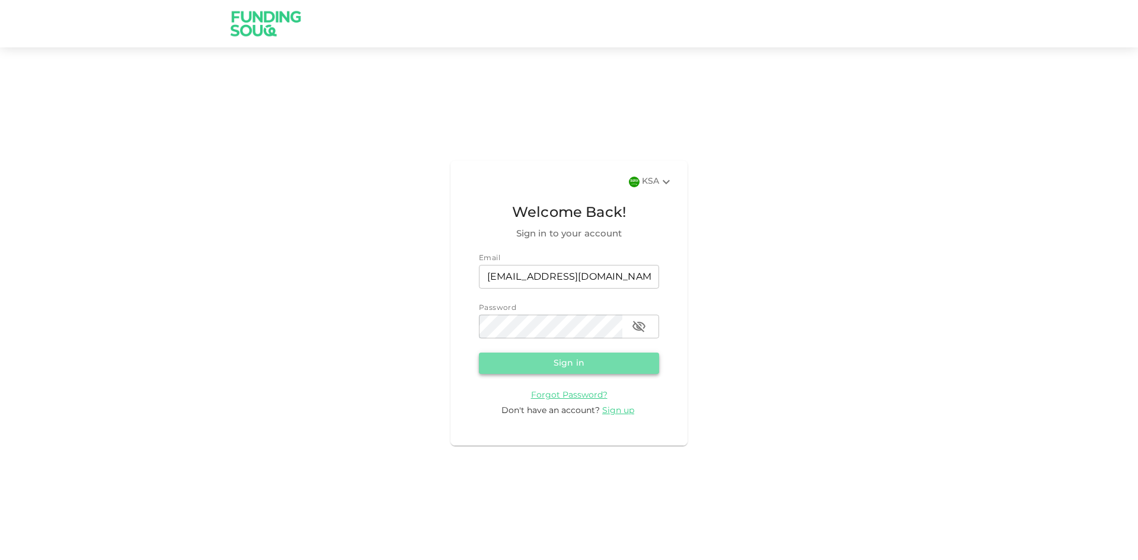
click at [565, 360] on button "Sign in" at bounding box center [569, 363] width 180 height 21
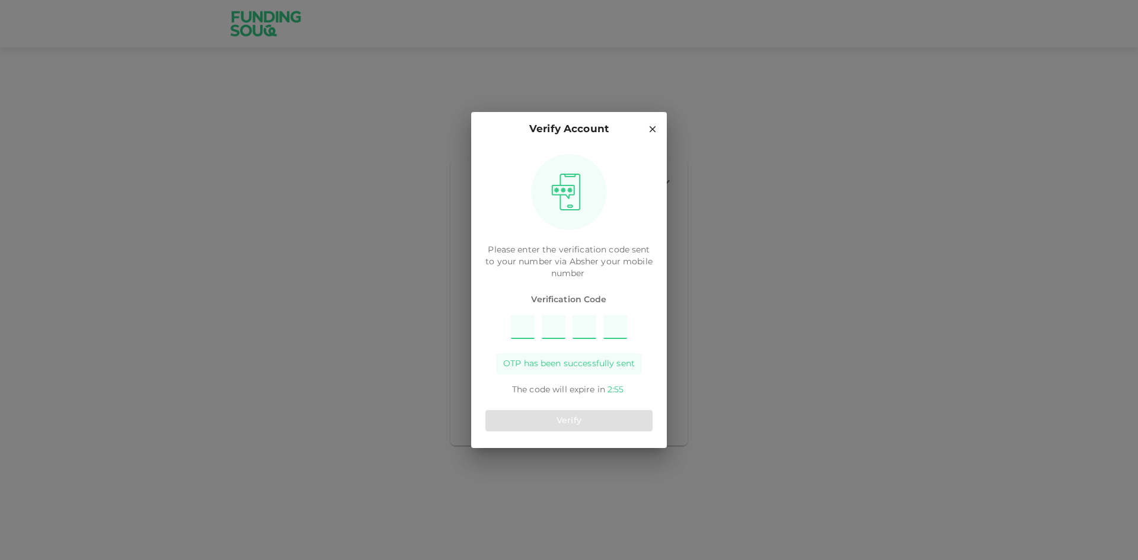
type input "6"
type input "3"
type input "7"
type input "1"
click at [607, 420] on button "Verify" at bounding box center [569, 420] width 167 height 21
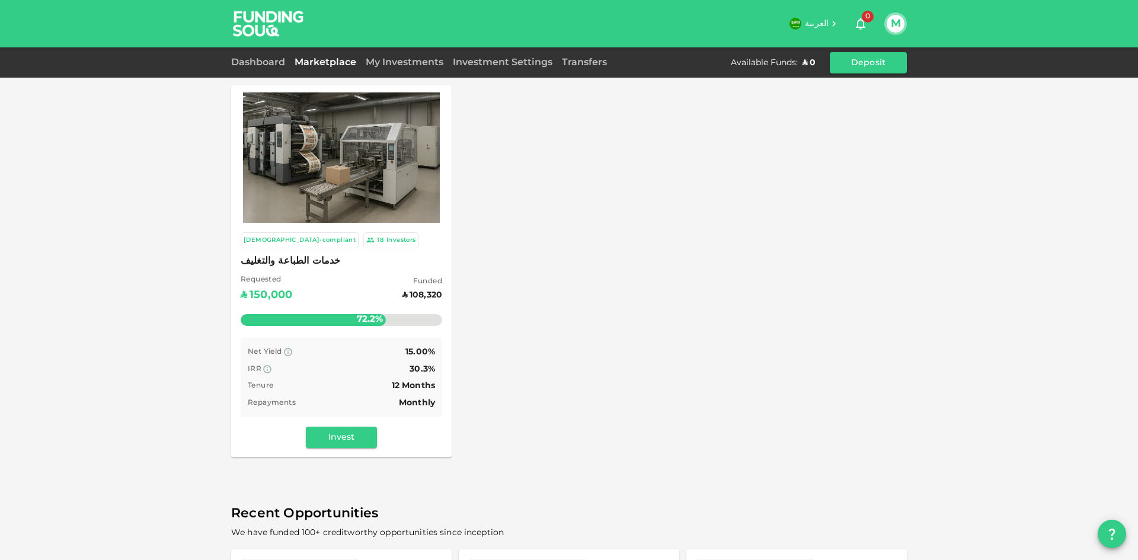
click at [352, 185] on img at bounding box center [341, 157] width 197 height 131
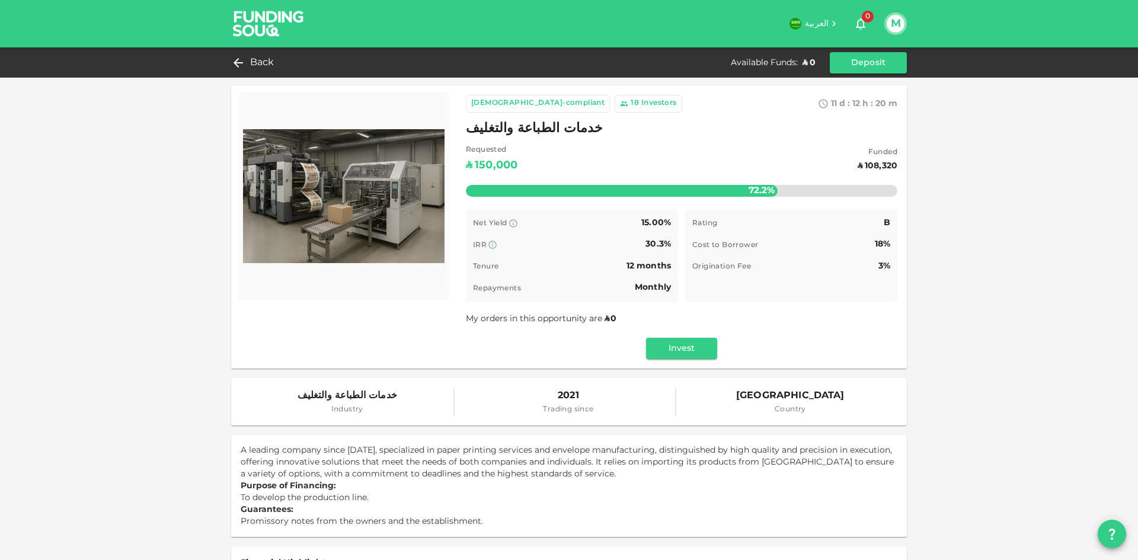
click at [839, 328] on div "Sharia-compliant 18 Investors 11 d : 12 h : 20 m 43 خدمات الطباعة والتغليف Requ…" at bounding box center [682, 227] width 432 height 264
click at [237, 62] on icon at bounding box center [235, 63] width 14 height 14
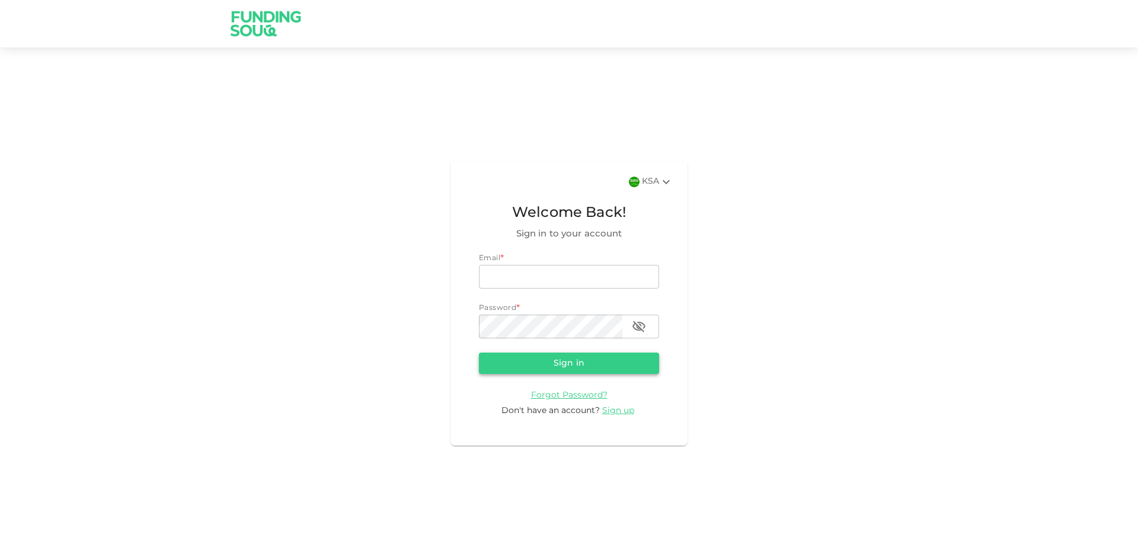
type input "[EMAIL_ADDRESS][DOMAIN_NAME]"
click at [559, 370] on button "Sign in" at bounding box center [569, 363] width 180 height 21
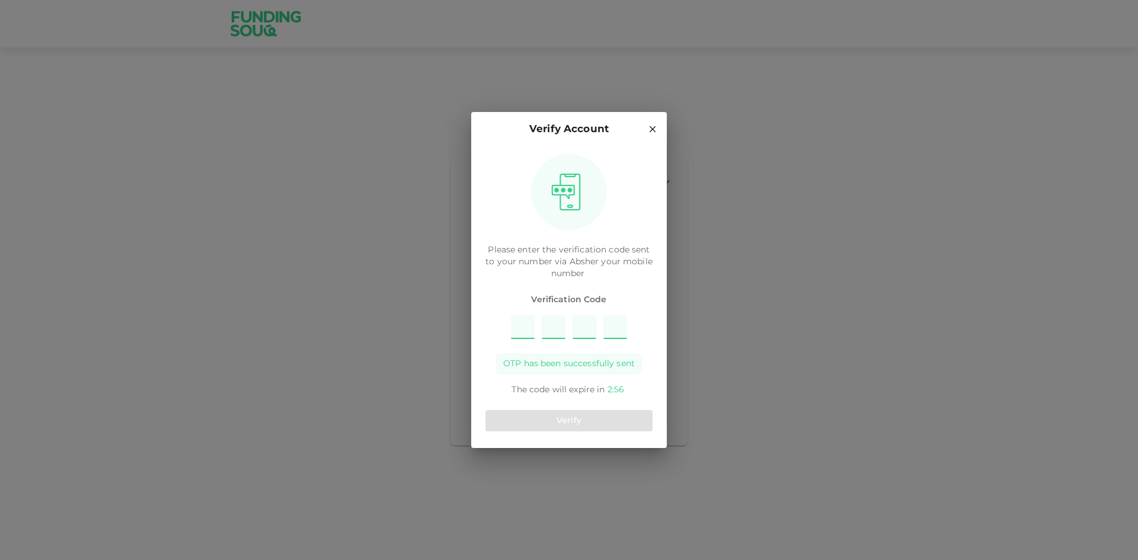
type input "7"
type input "6"
type input "1"
type input "2"
click at [579, 427] on button "Verify" at bounding box center [569, 420] width 167 height 21
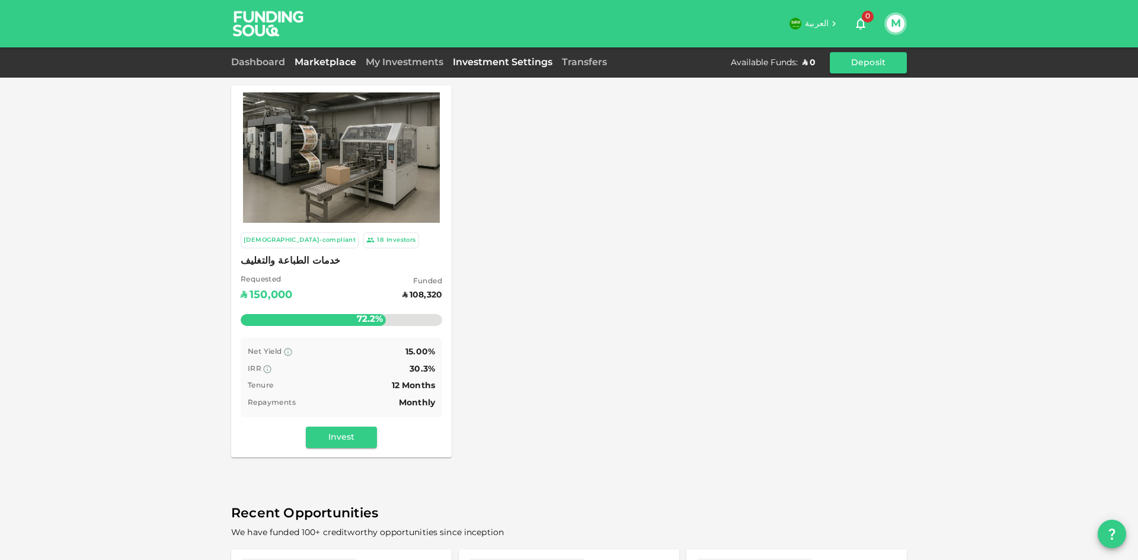
click at [525, 65] on link "Investment Settings" at bounding box center [502, 62] width 109 height 9
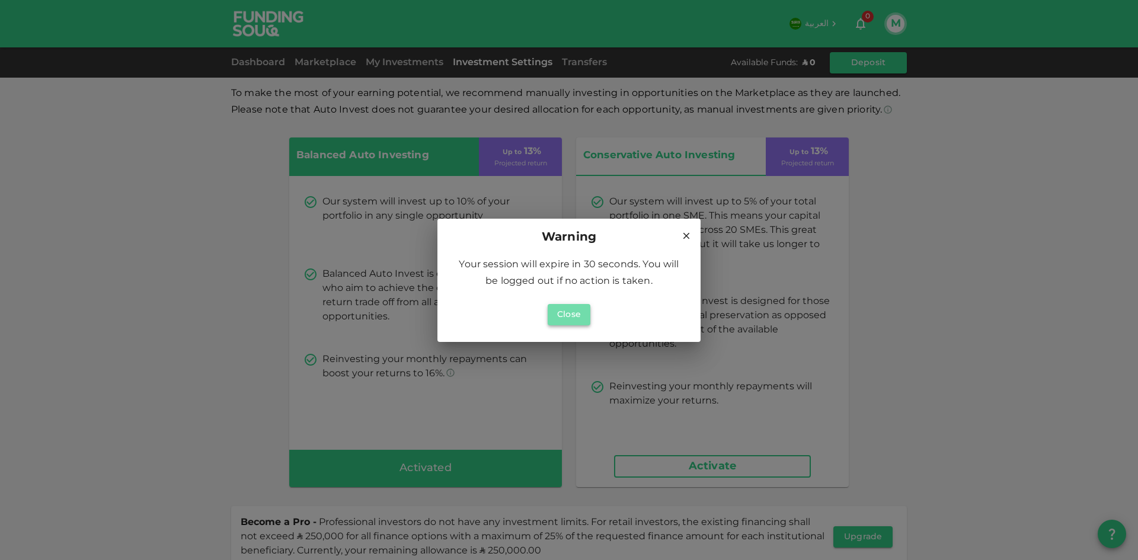
click at [560, 314] on button "Close" at bounding box center [569, 314] width 43 height 21
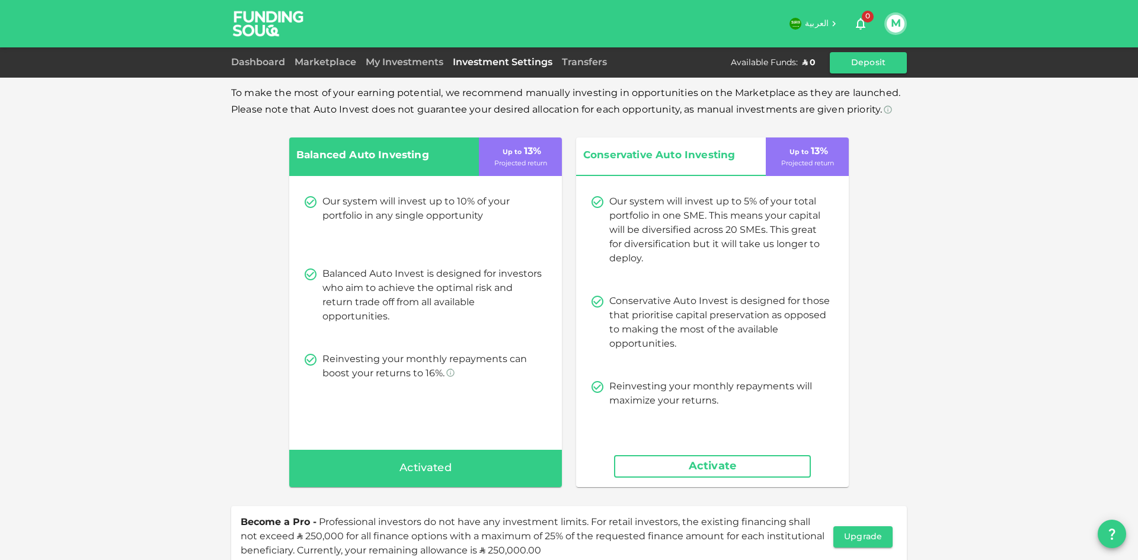
click at [626, 379] on div "Our system will invest up to 5% of your total portfolio in one SME. This means …" at bounding box center [712, 302] width 273 height 242
click at [749, 462] on button "Activate" at bounding box center [712, 466] width 197 height 23
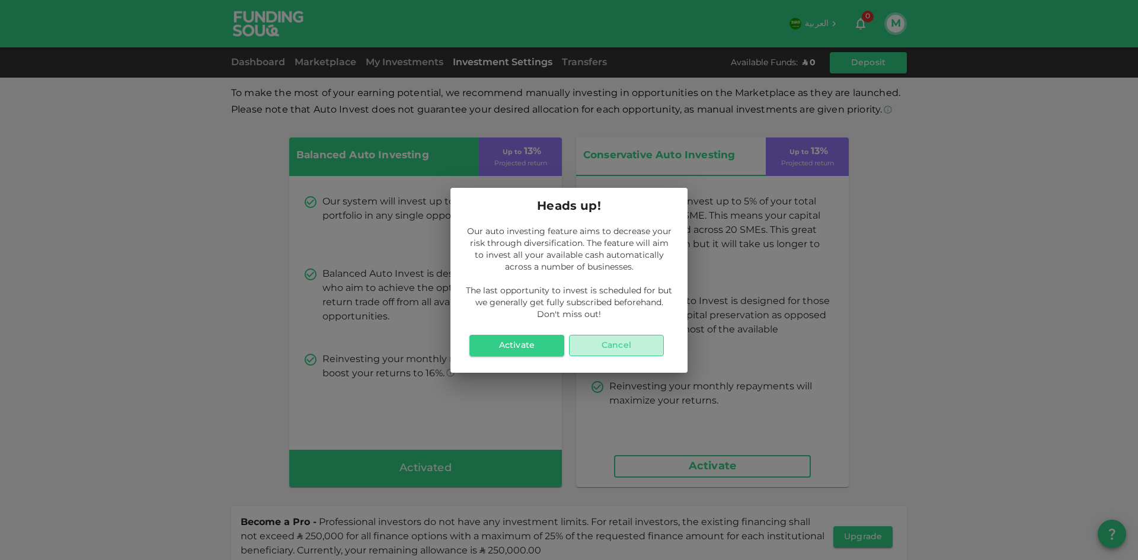
click at [614, 350] on button "Cancel" at bounding box center [616, 345] width 95 height 21
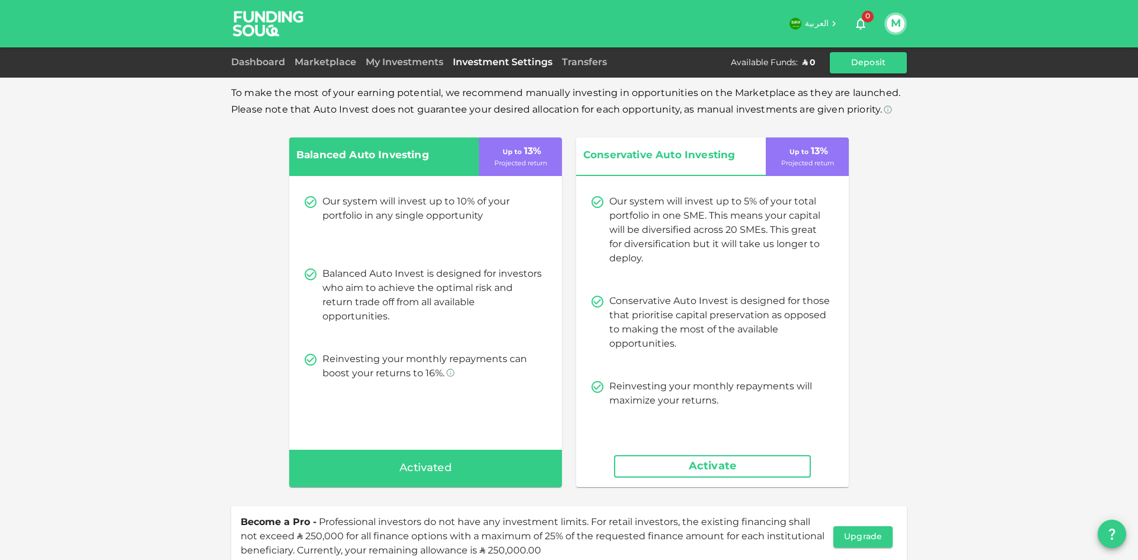
click at [456, 472] on div "Activated" at bounding box center [425, 469] width 273 height 38
click at [430, 472] on span "Activated" at bounding box center [426, 468] width 52 height 19
click at [453, 408] on div "Balanced Auto Investing Up to 13 % Projected return Our system will invest up t…" at bounding box center [425, 313] width 273 height 350
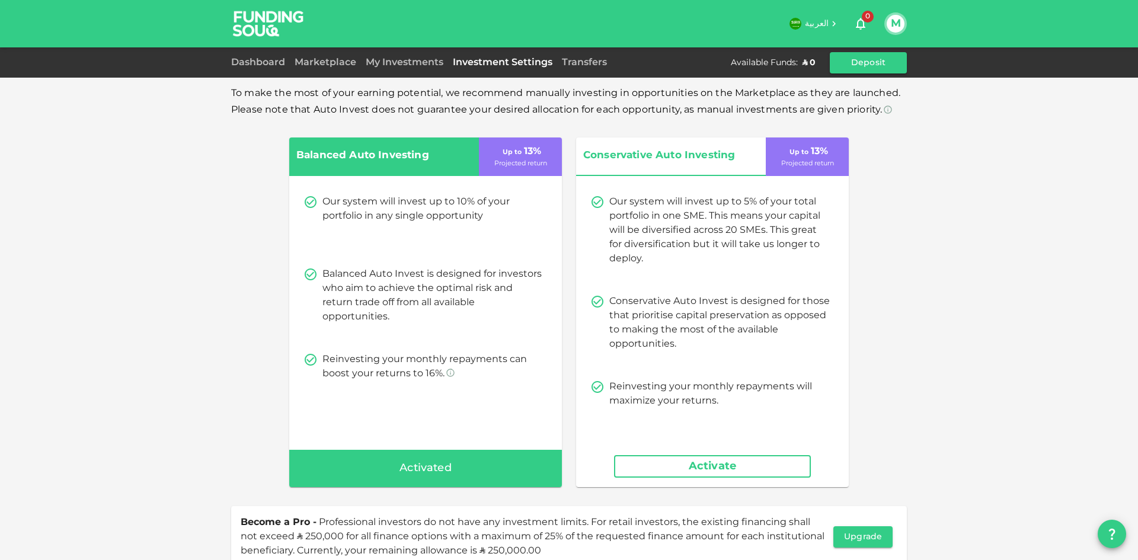
click at [514, 159] on p "Projected return" at bounding box center [520, 164] width 53 height 10
click at [901, 65] on button "Deposit" at bounding box center [868, 62] width 77 height 21
